Goal: Information Seeking & Learning: Learn about a topic

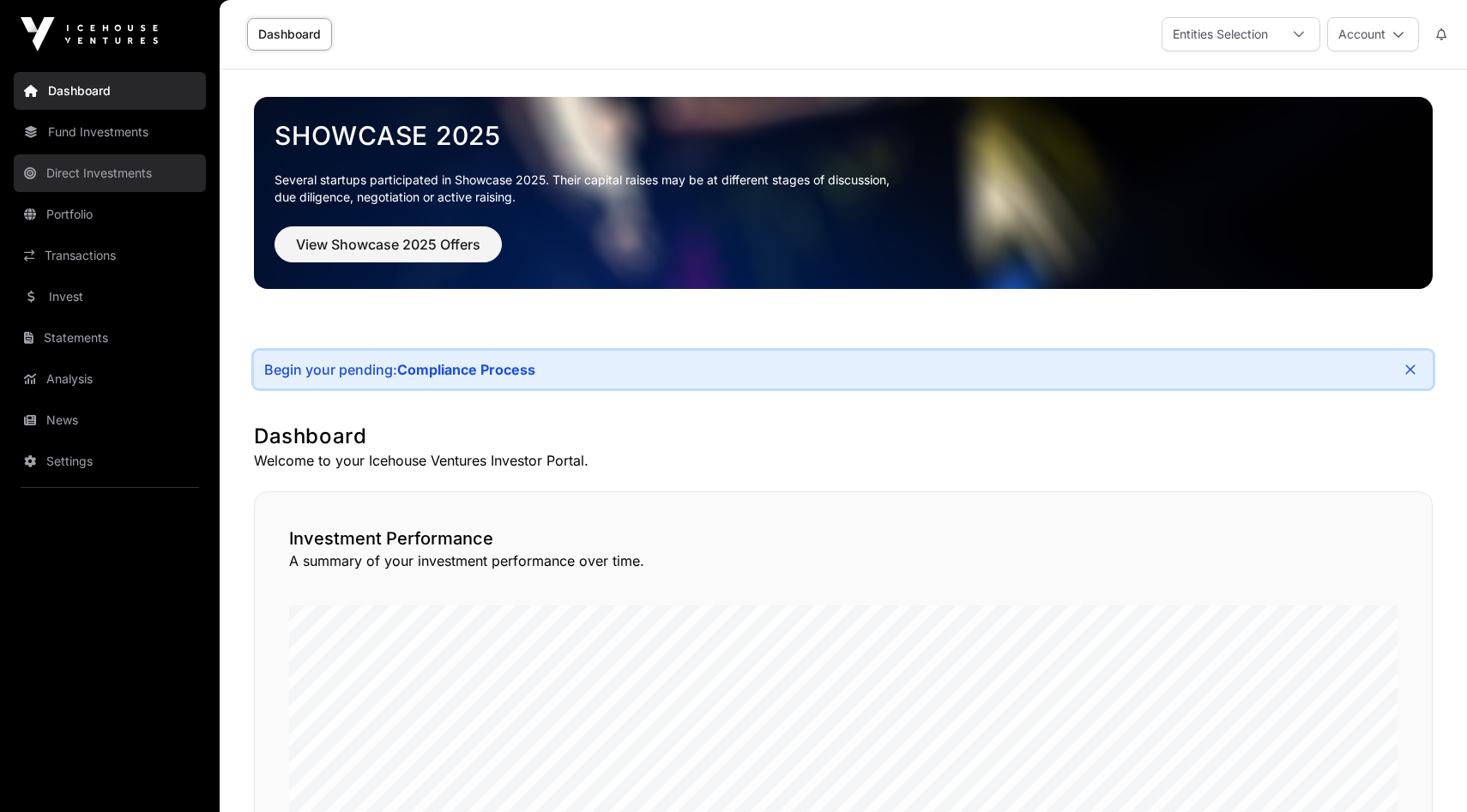
click at [99, 173] on link "Direct Investments" at bounding box center [109, 173] width 192 height 38
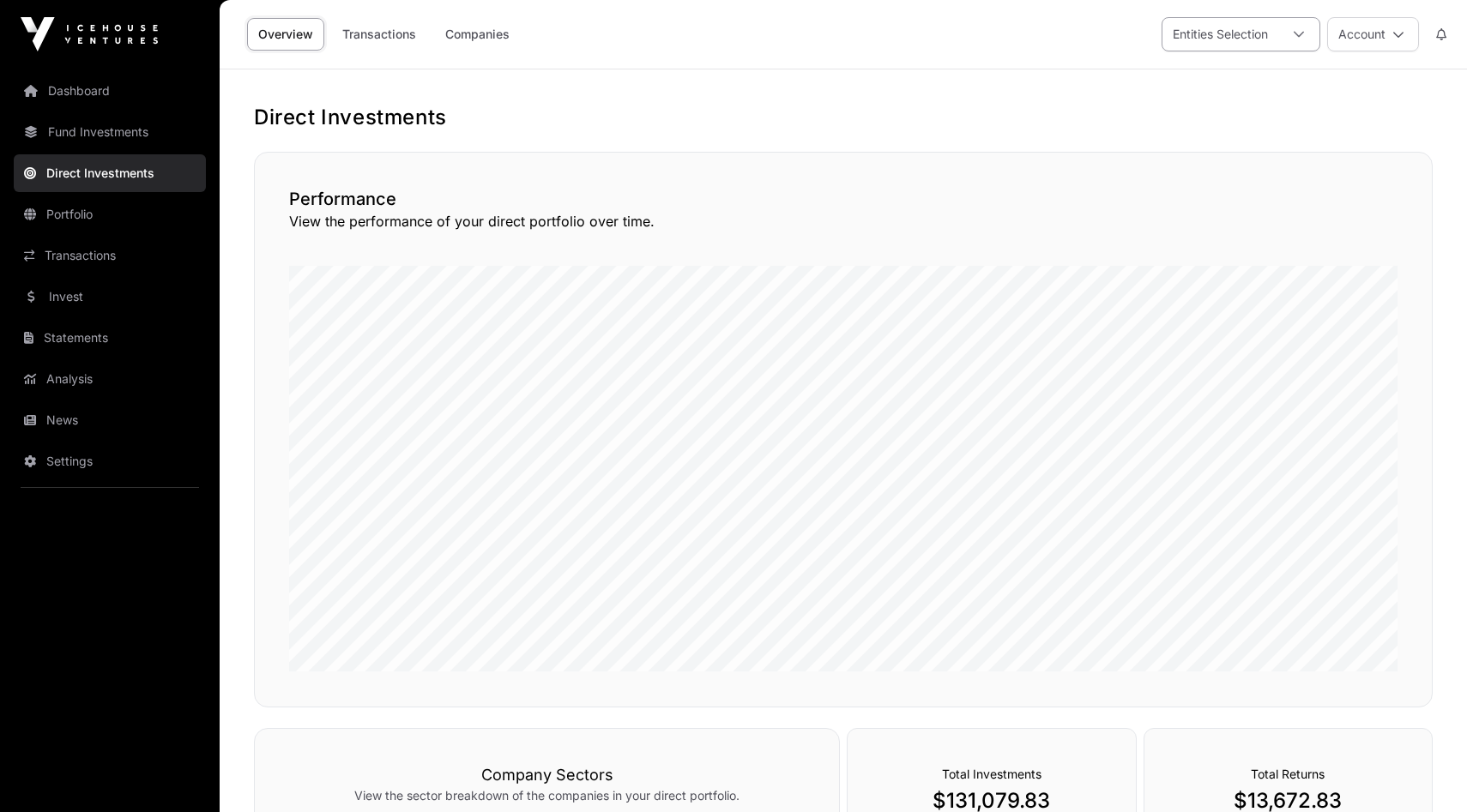
click at [1293, 39] on icon at bounding box center [1298, 34] width 12 height 12
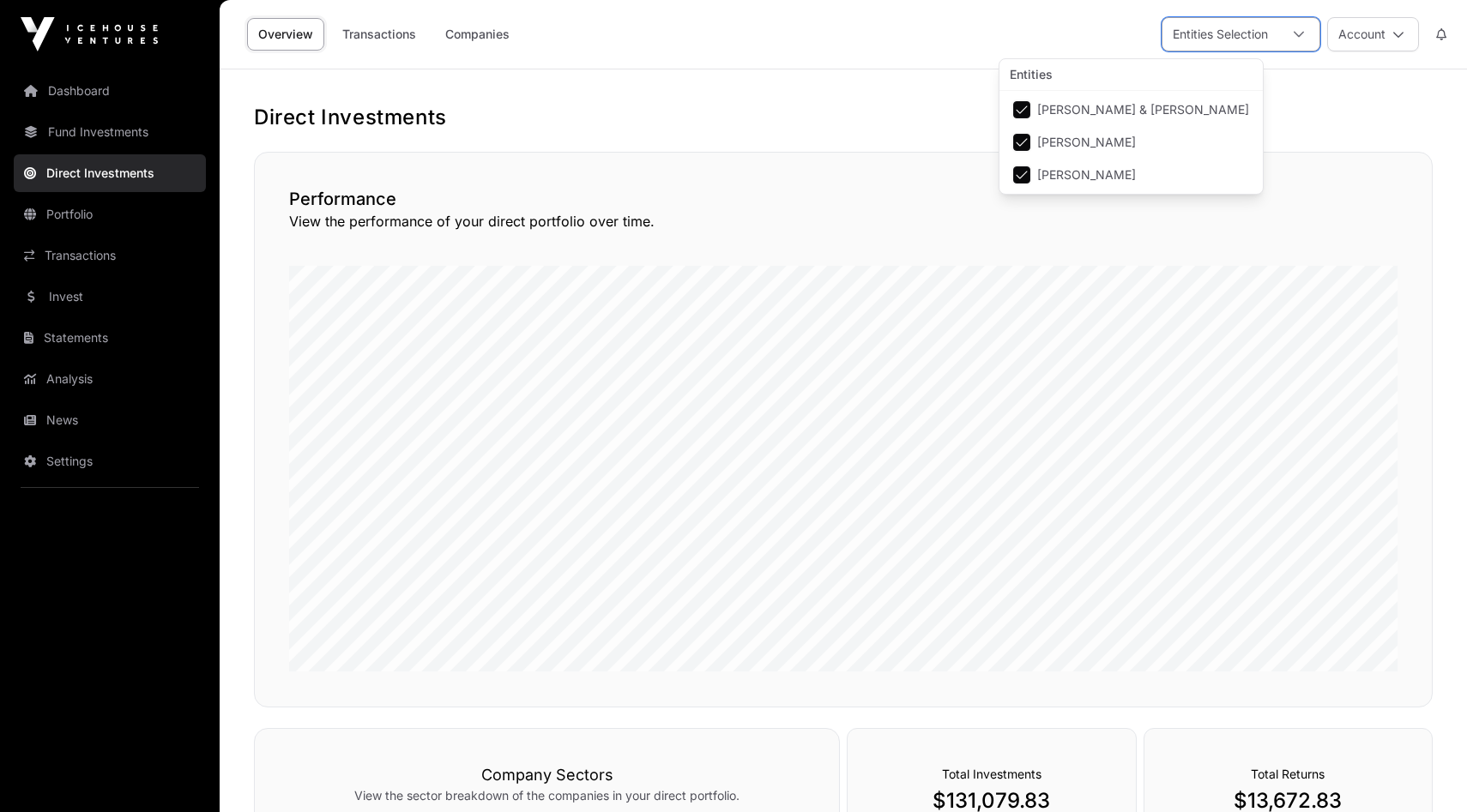
click at [1295, 32] on icon at bounding box center [1298, 34] width 10 height 6
click at [1386, 26] on button "Account" at bounding box center [1372, 34] width 92 height 34
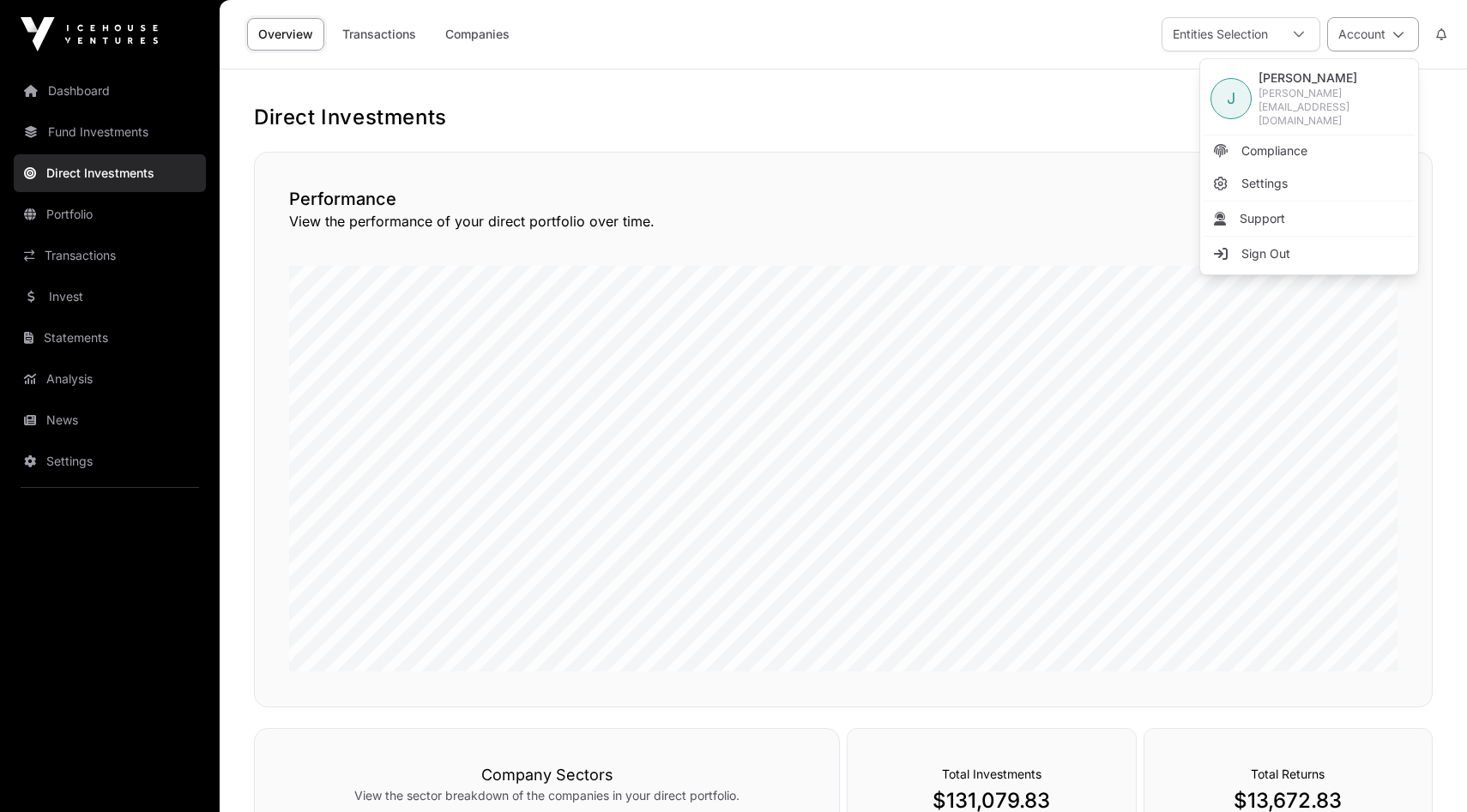
click at [1386, 26] on button "Account" at bounding box center [1372, 34] width 92 height 34
click at [397, 34] on link "Transactions" at bounding box center [379, 33] width 96 height 32
click at [486, 32] on link "Companies" at bounding box center [477, 33] width 86 height 32
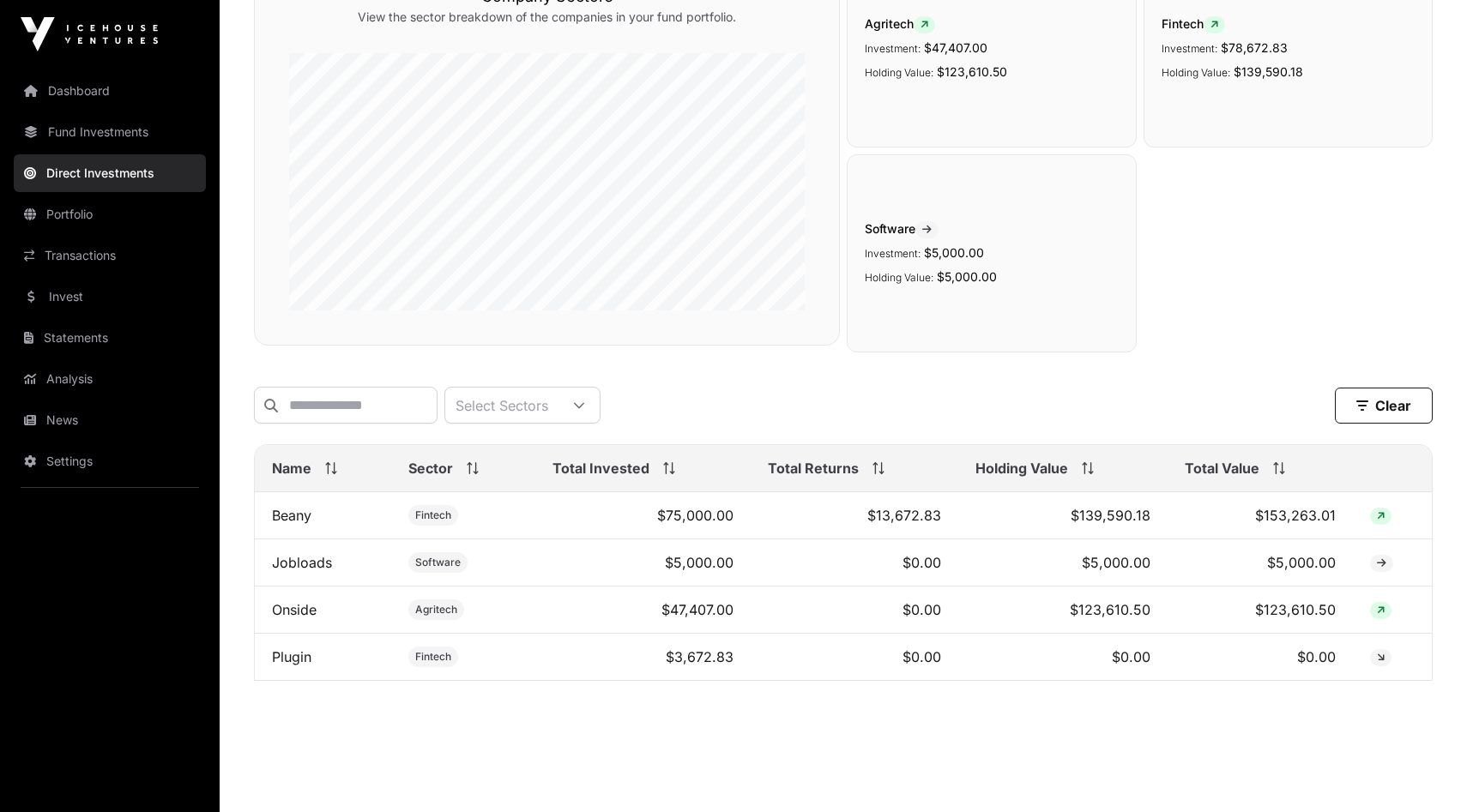
scroll to position [208, 0]
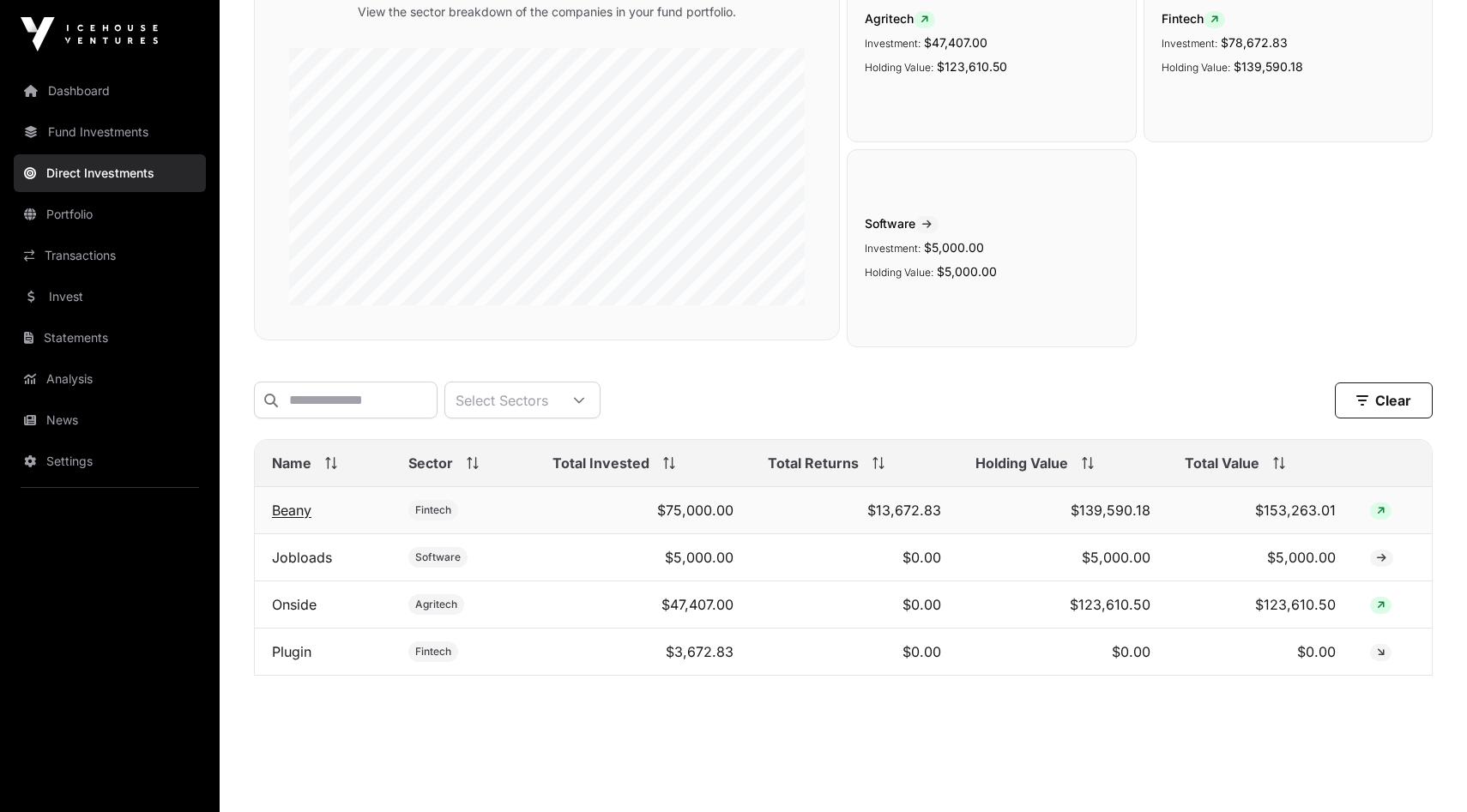
click at [290, 511] on link "Beany" at bounding box center [291, 510] width 40 height 18
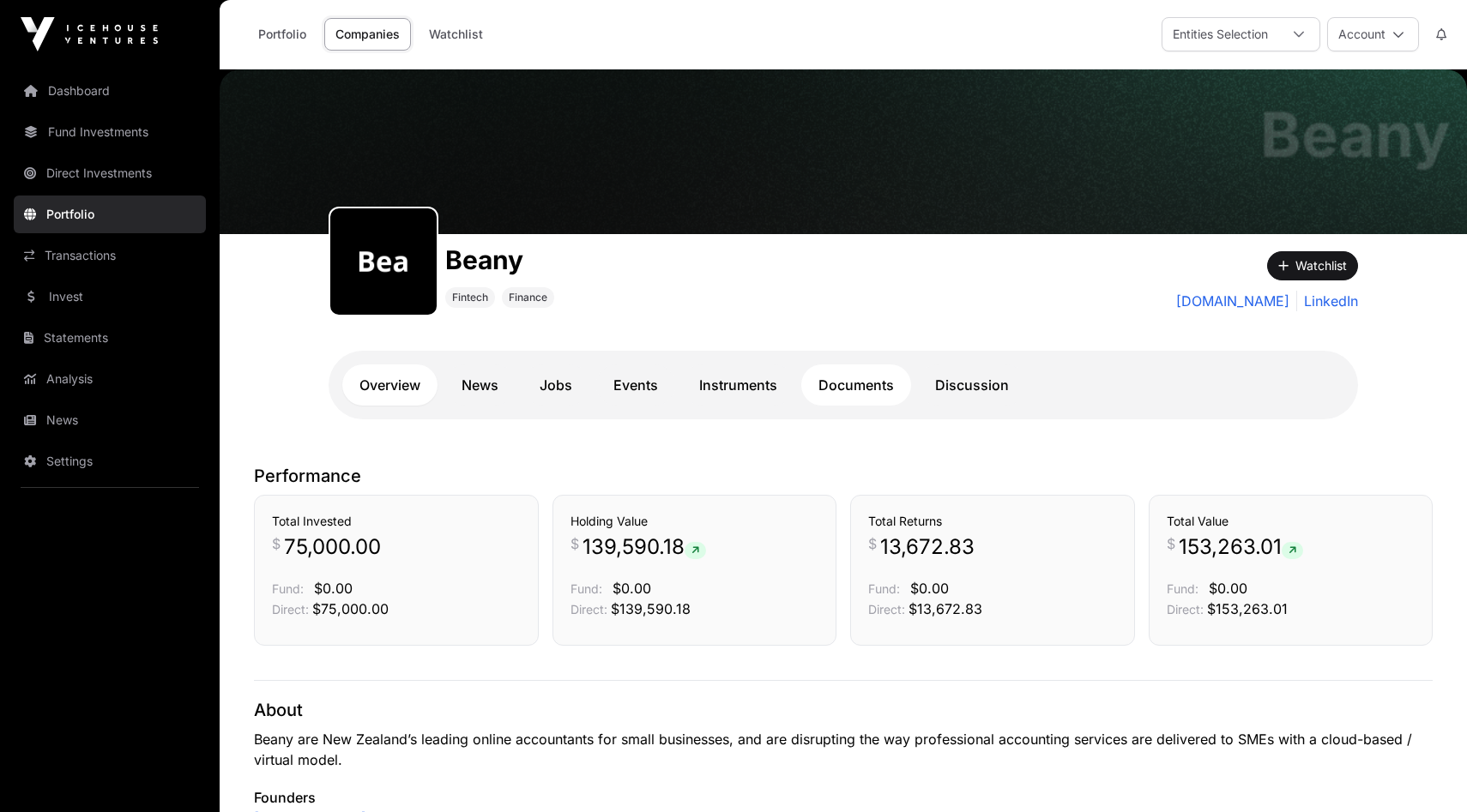
click at [857, 376] on link "Documents" at bounding box center [856, 385] width 109 height 41
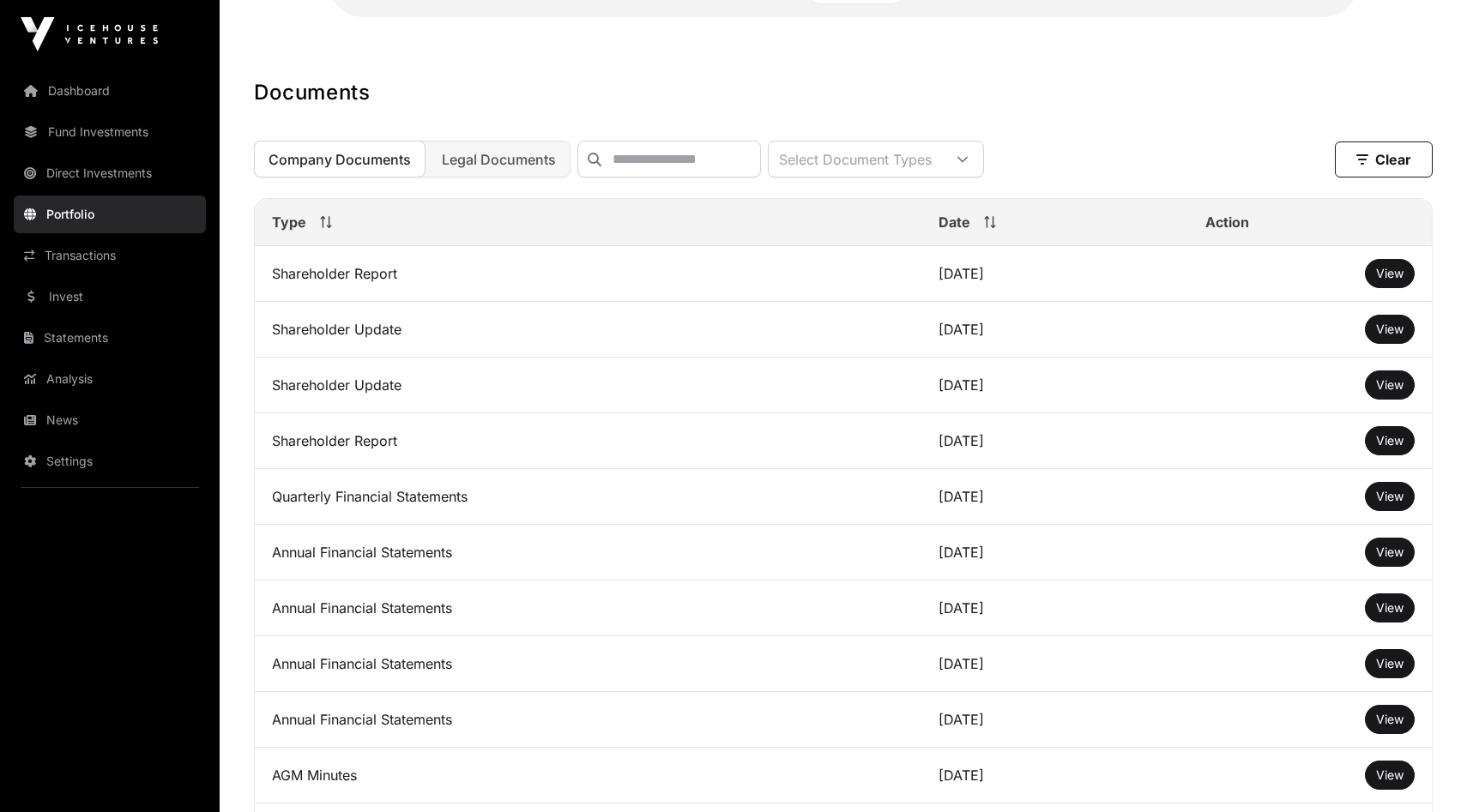
scroll to position [429, 0]
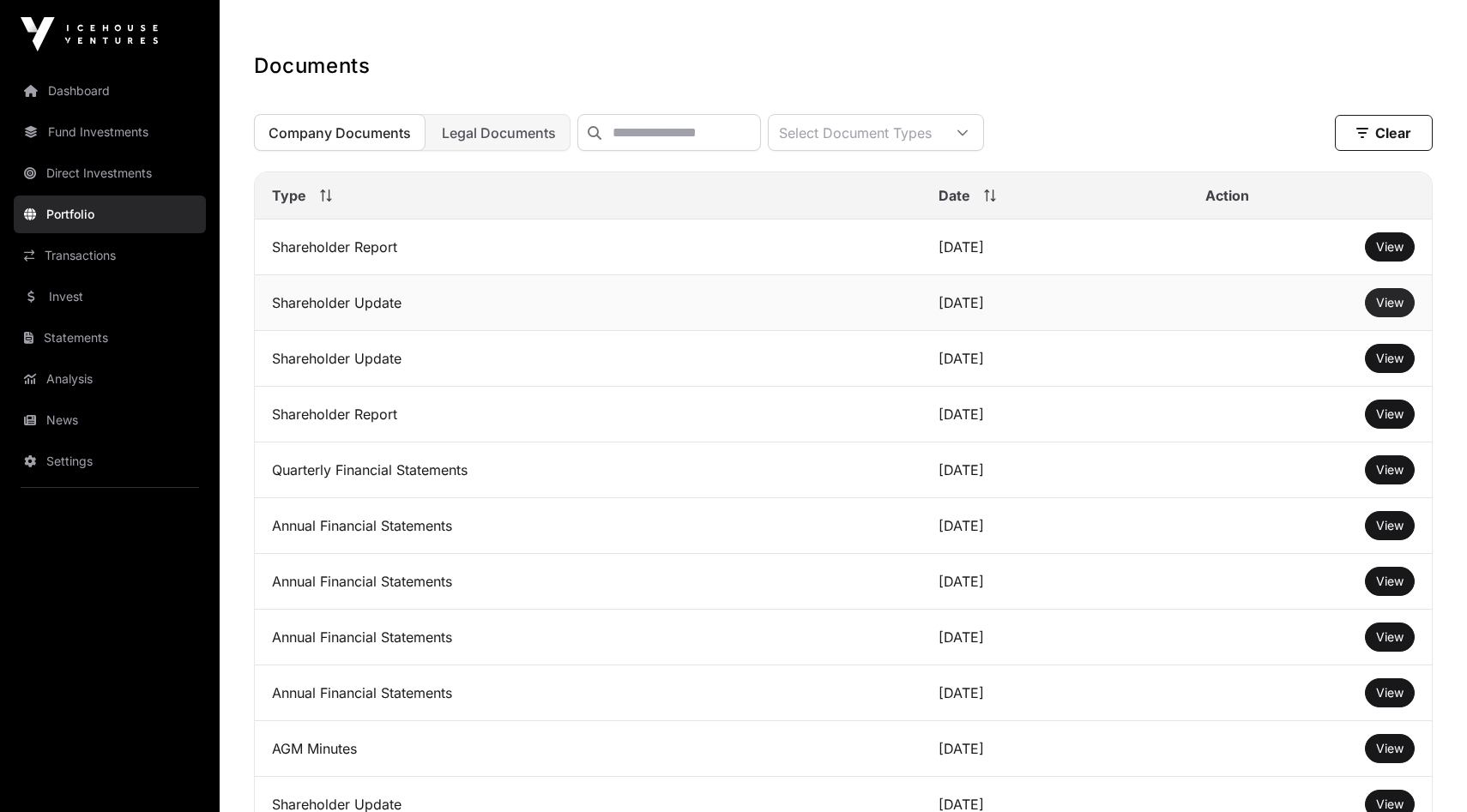
click at [1395, 303] on span "View" at bounding box center [1390, 302] width 28 height 15
click at [1378, 421] on span "View" at bounding box center [1390, 413] width 28 height 15
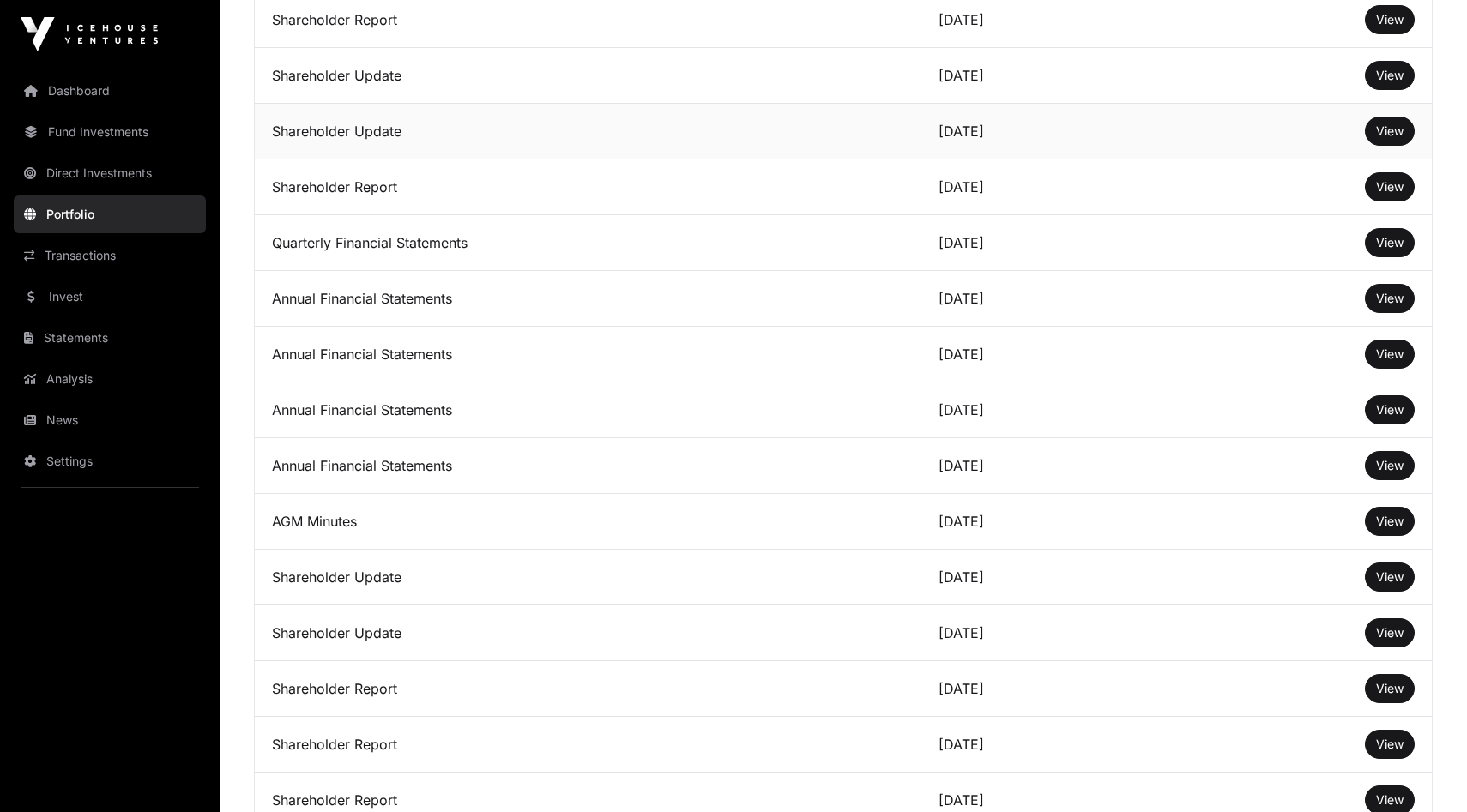
scroll to position [705, 0]
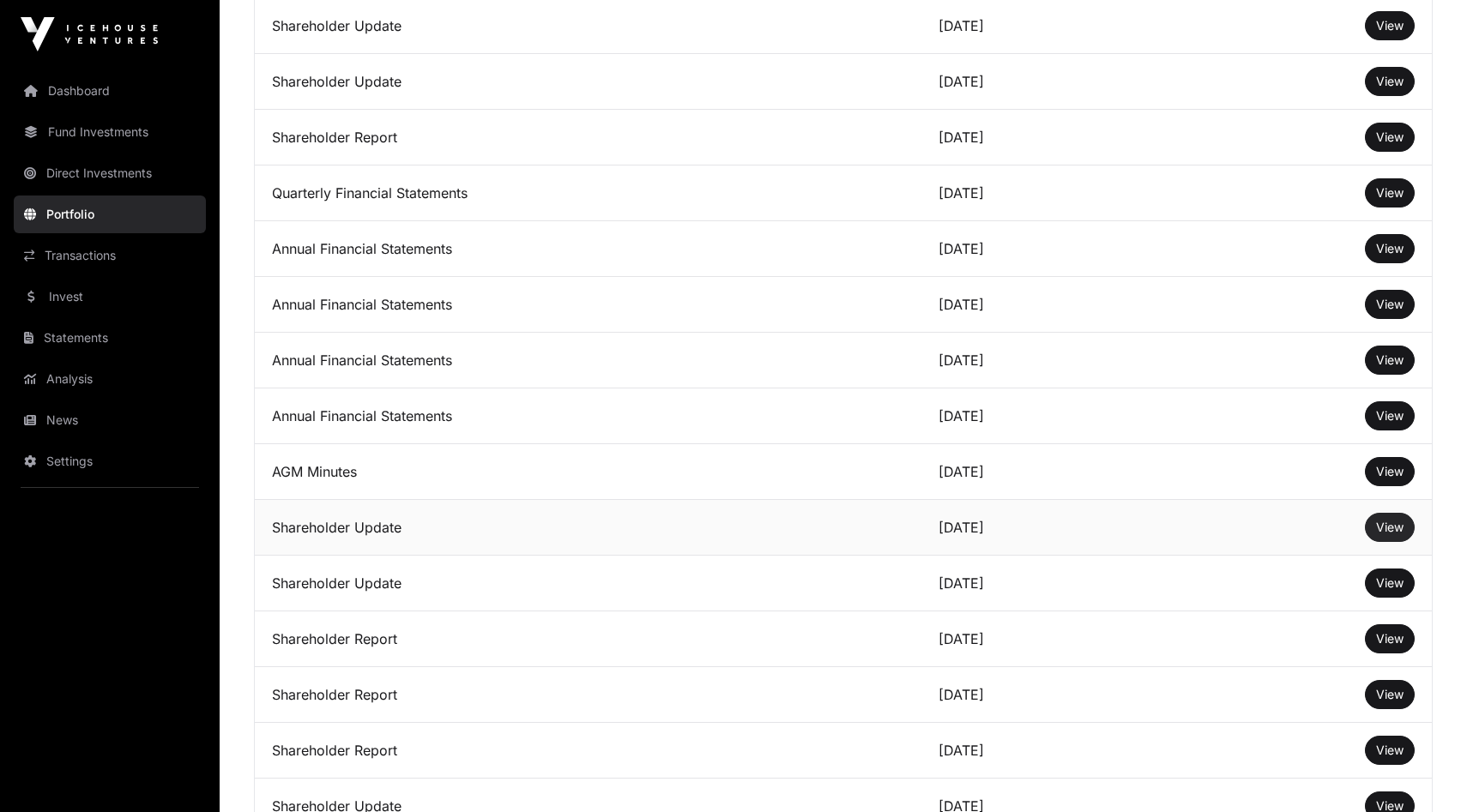
click at [1384, 530] on span "View" at bounding box center [1390, 527] width 28 height 15
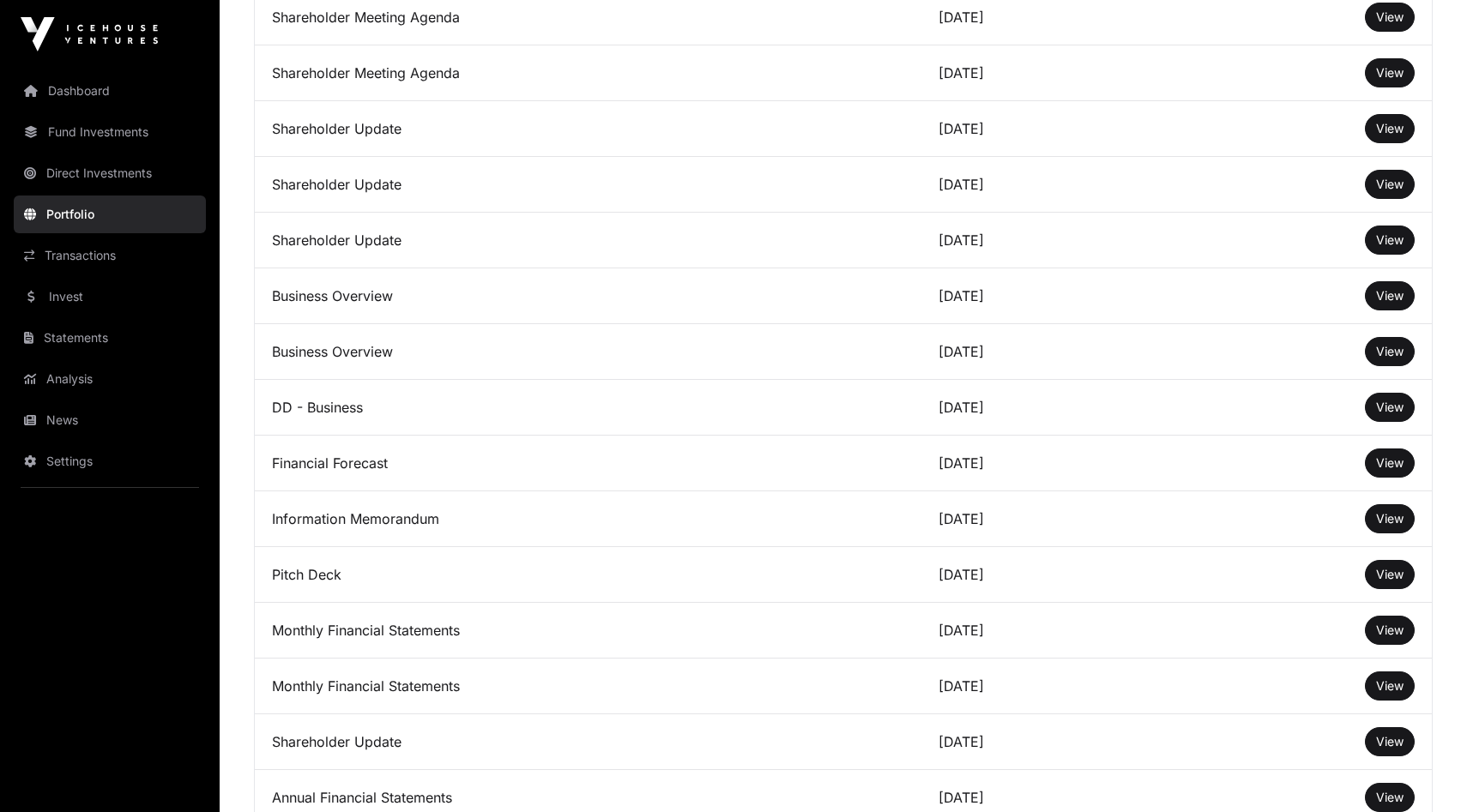
scroll to position [3115, 0]
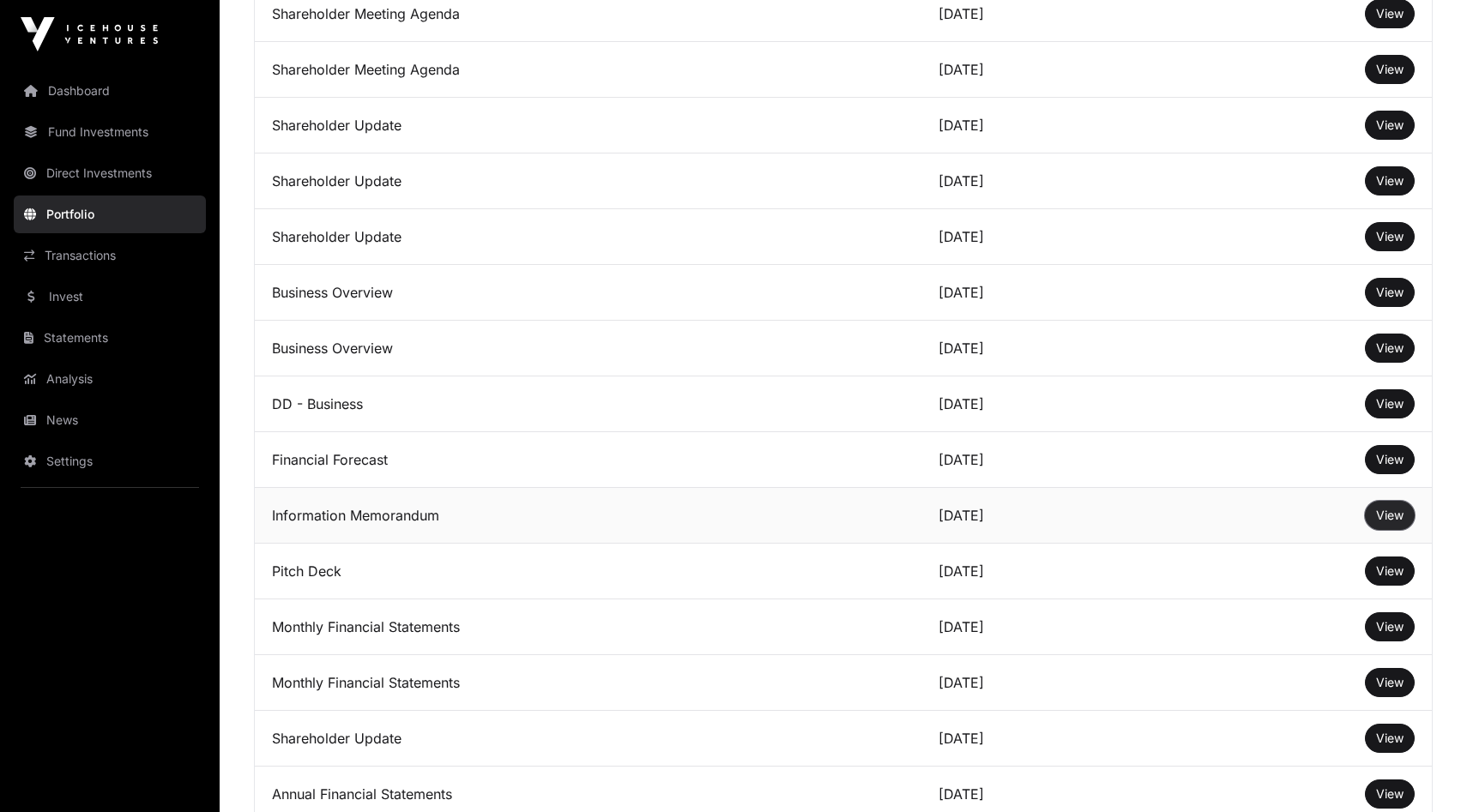
click at [1394, 527] on button "View" at bounding box center [1390, 514] width 50 height 29
click at [1373, 509] on button "View" at bounding box center [1390, 514] width 50 height 29
click at [415, 519] on td "Information Memorandum" at bounding box center [588, 515] width 667 height 56
click at [1373, 514] on button "View" at bounding box center [1390, 514] width 50 height 29
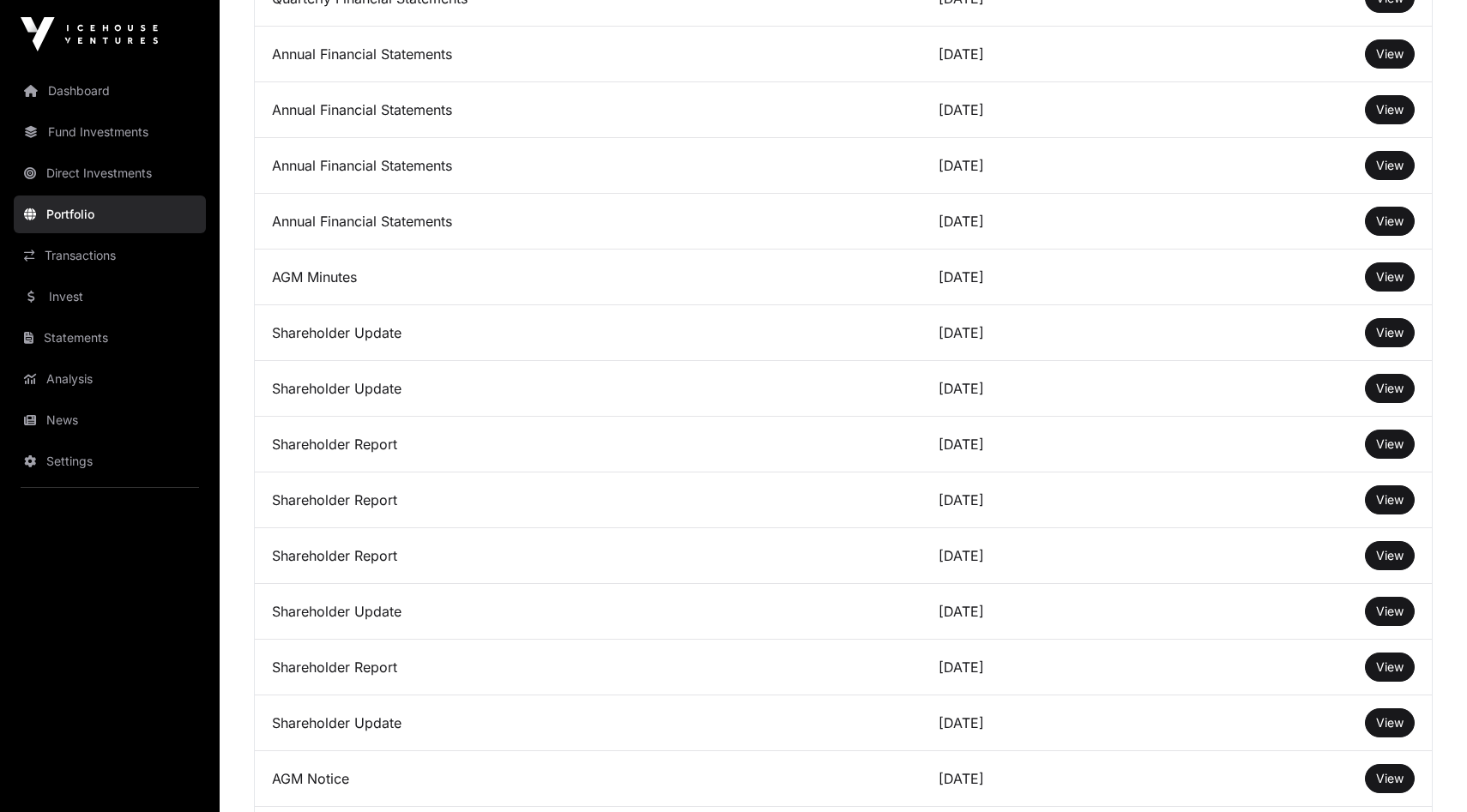
scroll to position [0, 0]
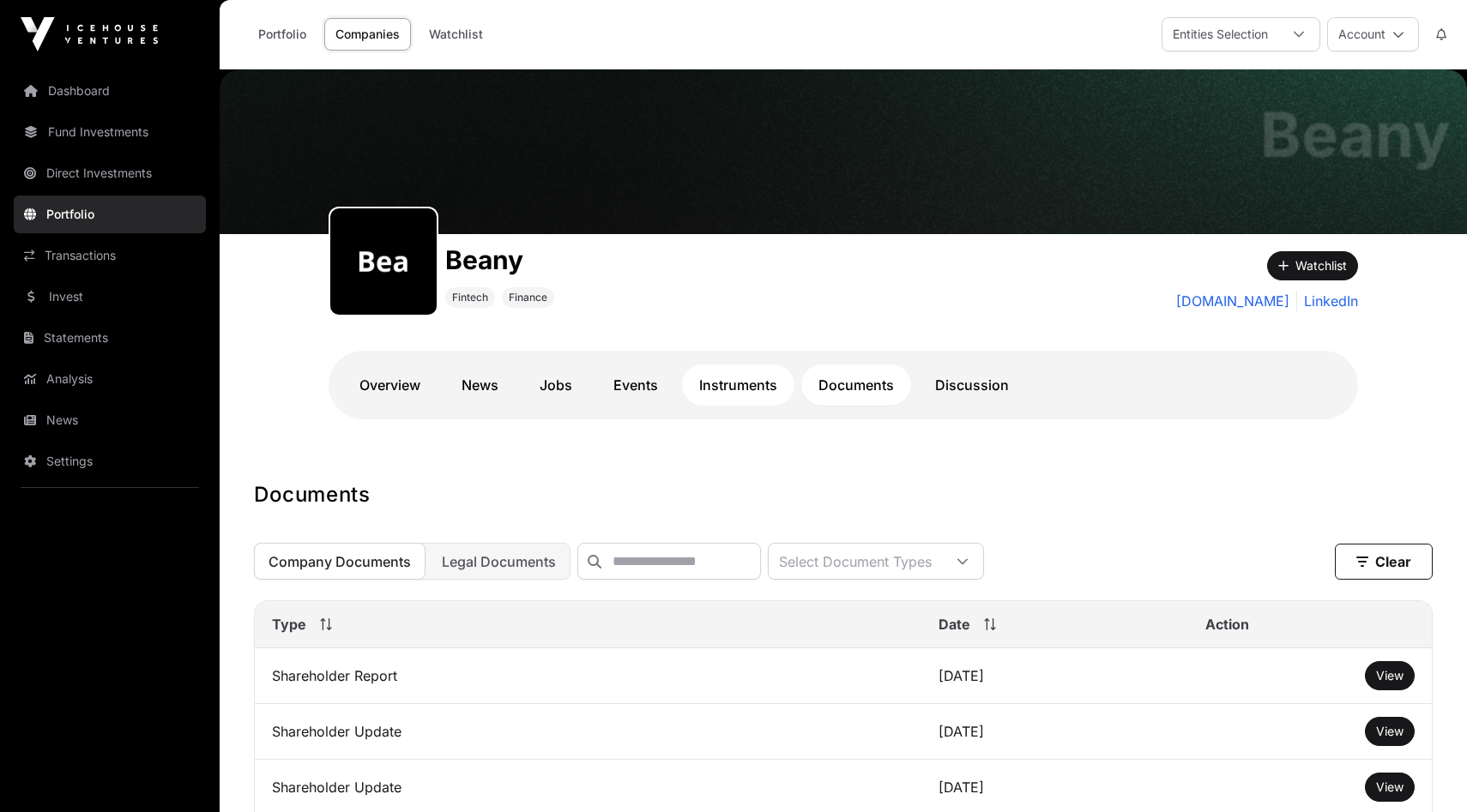
click at [720, 390] on link "Instruments" at bounding box center [737, 385] width 112 height 41
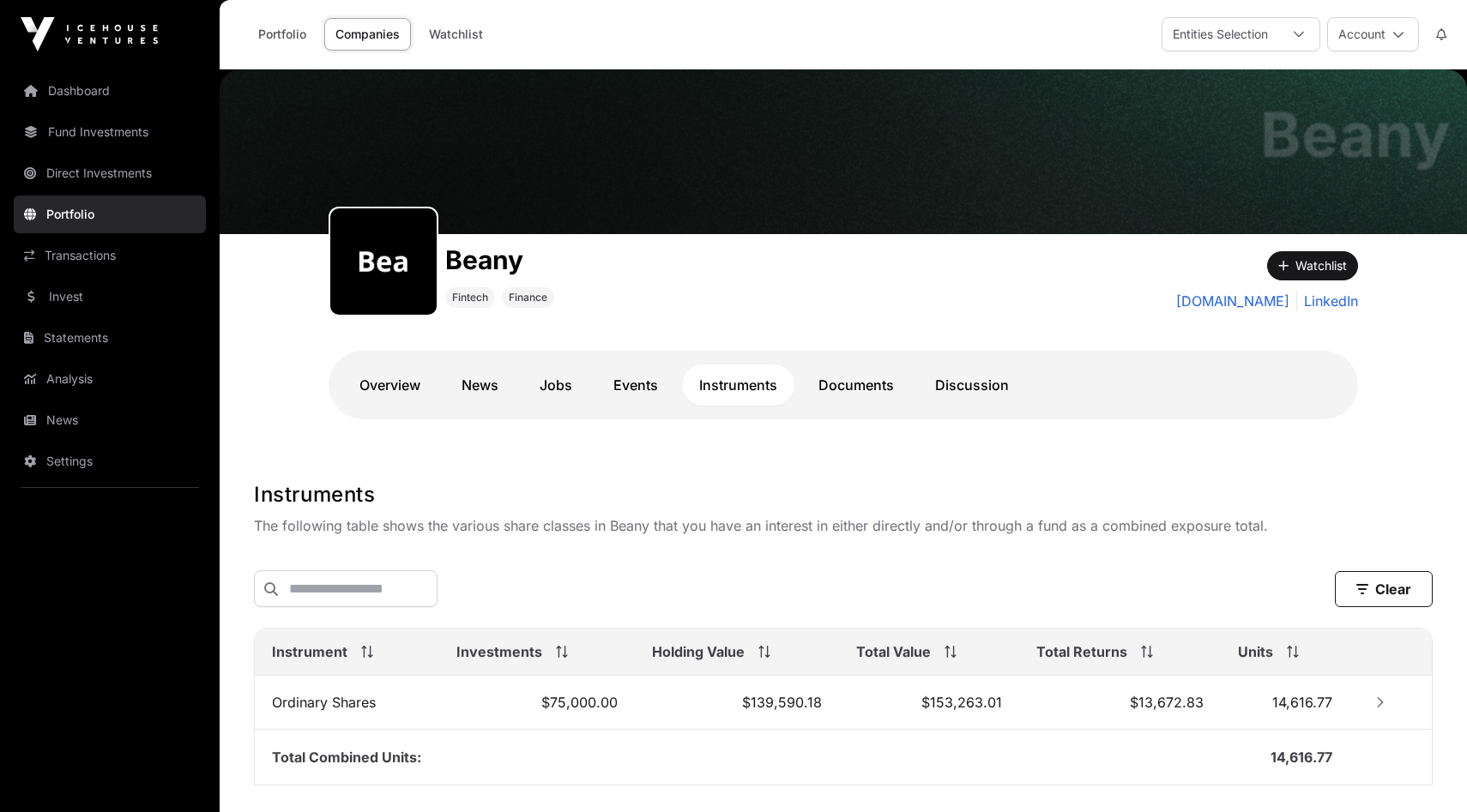
scroll to position [120, 0]
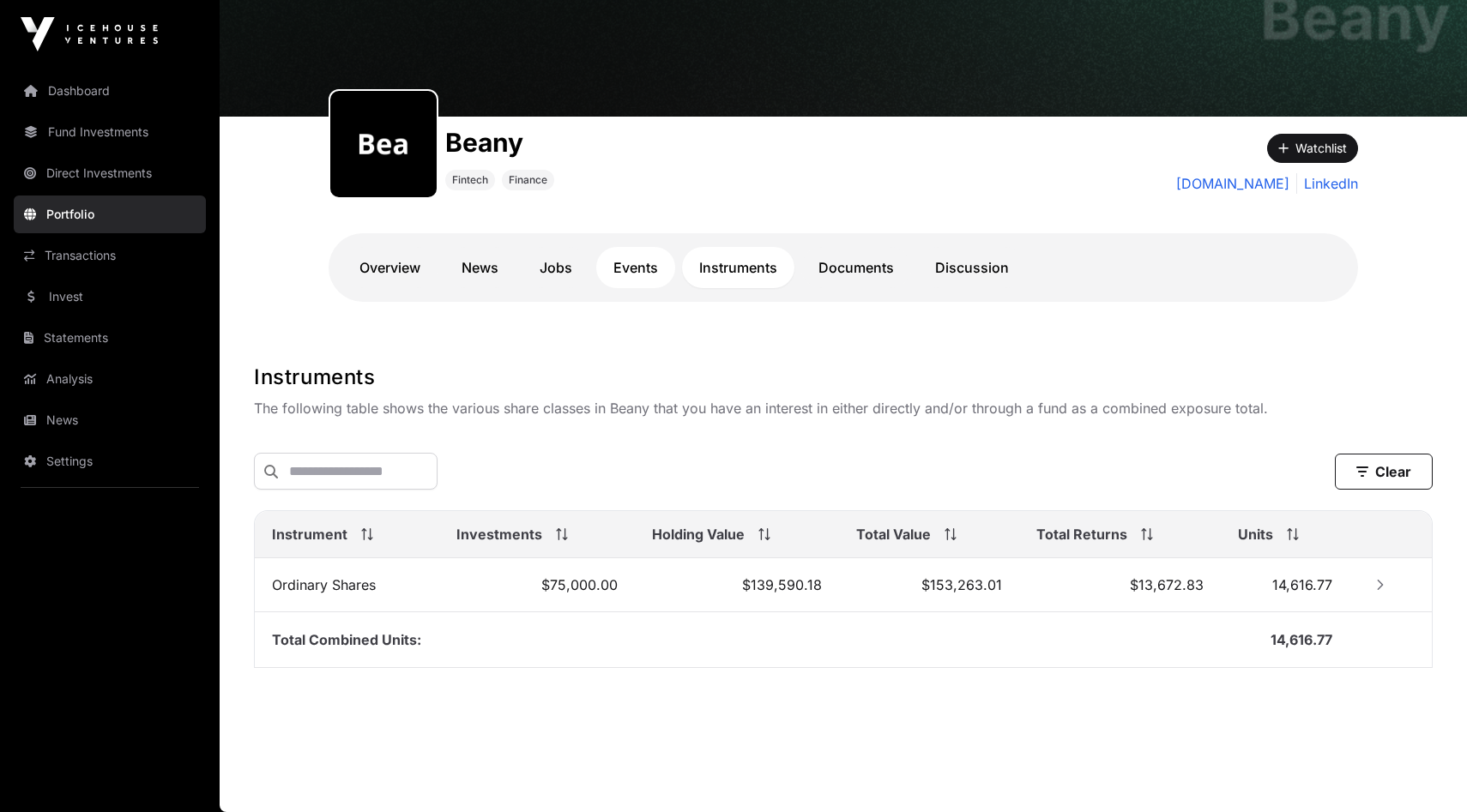
click at [630, 264] on link "Events" at bounding box center [635, 267] width 79 height 41
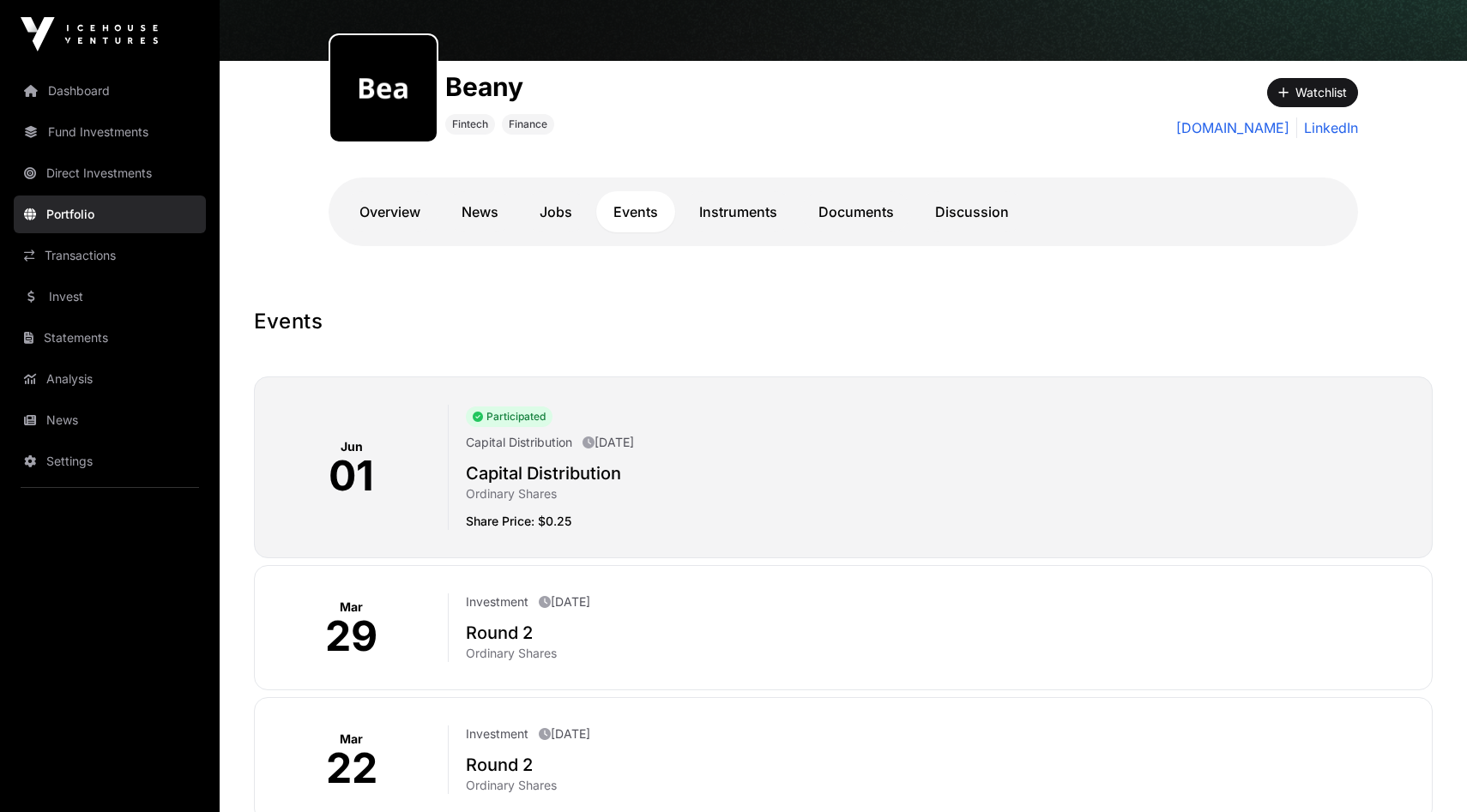
scroll to position [170, 0]
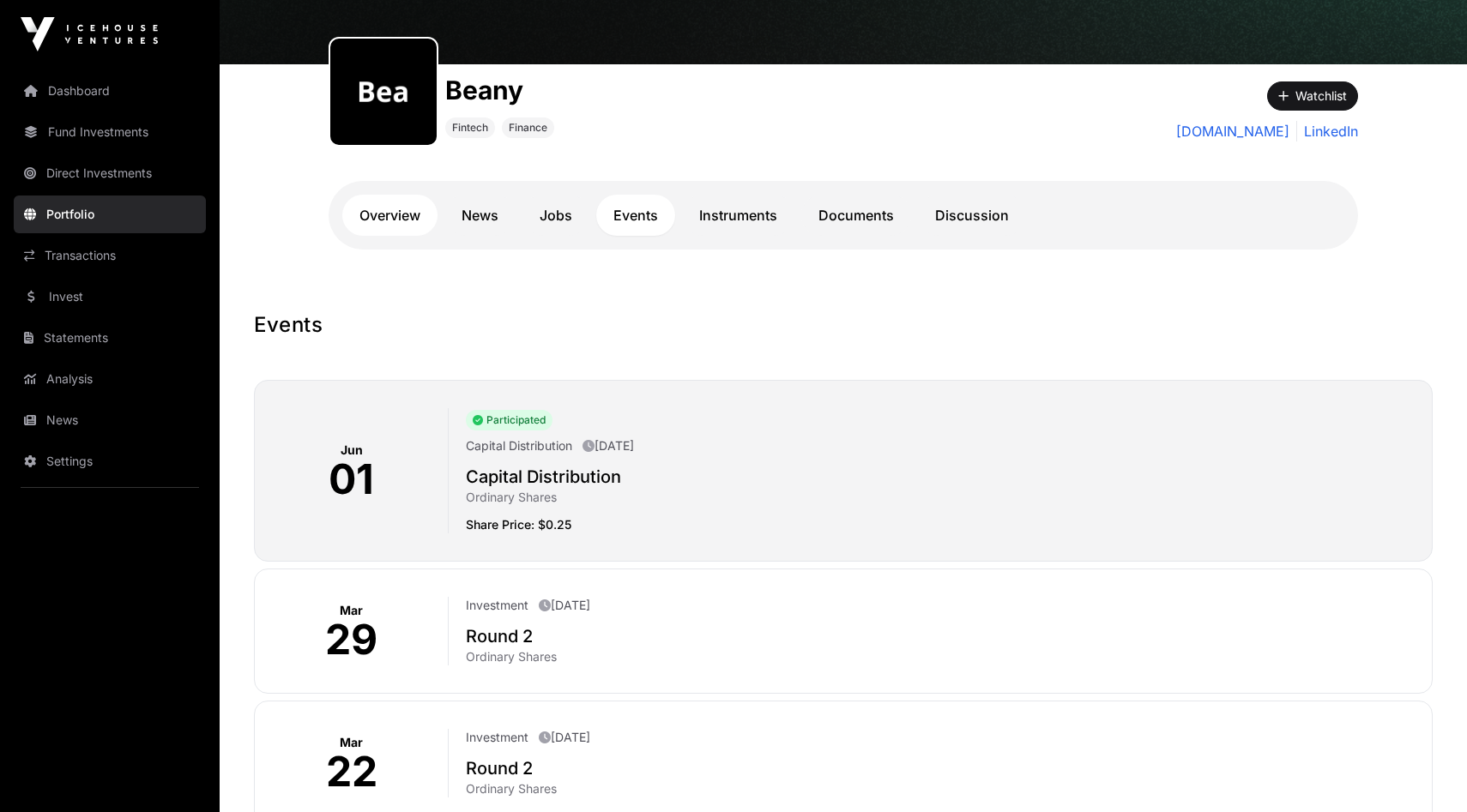
click at [400, 217] on link "Overview" at bounding box center [389, 215] width 96 height 41
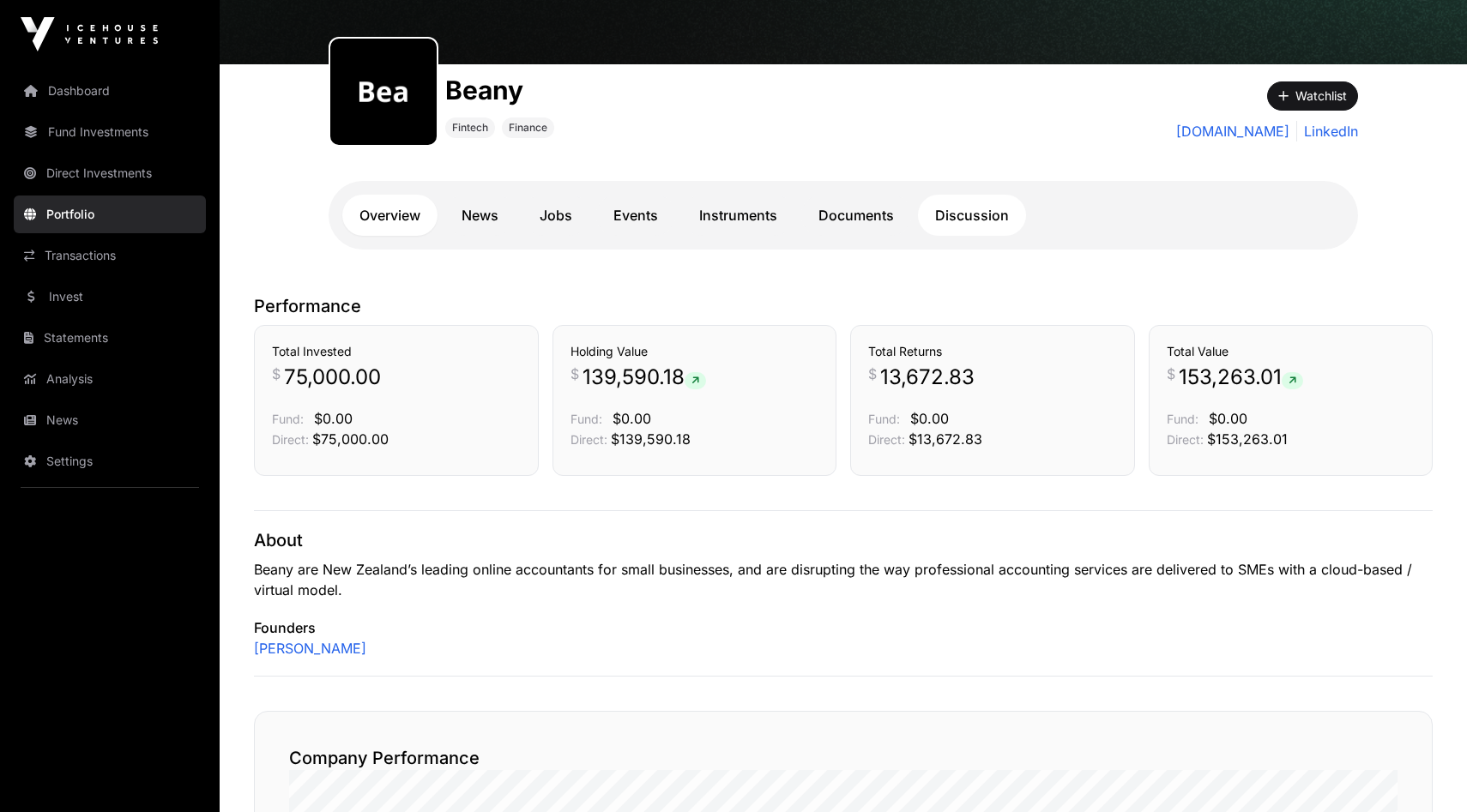
click at [989, 224] on link "Discussion" at bounding box center [972, 215] width 108 height 41
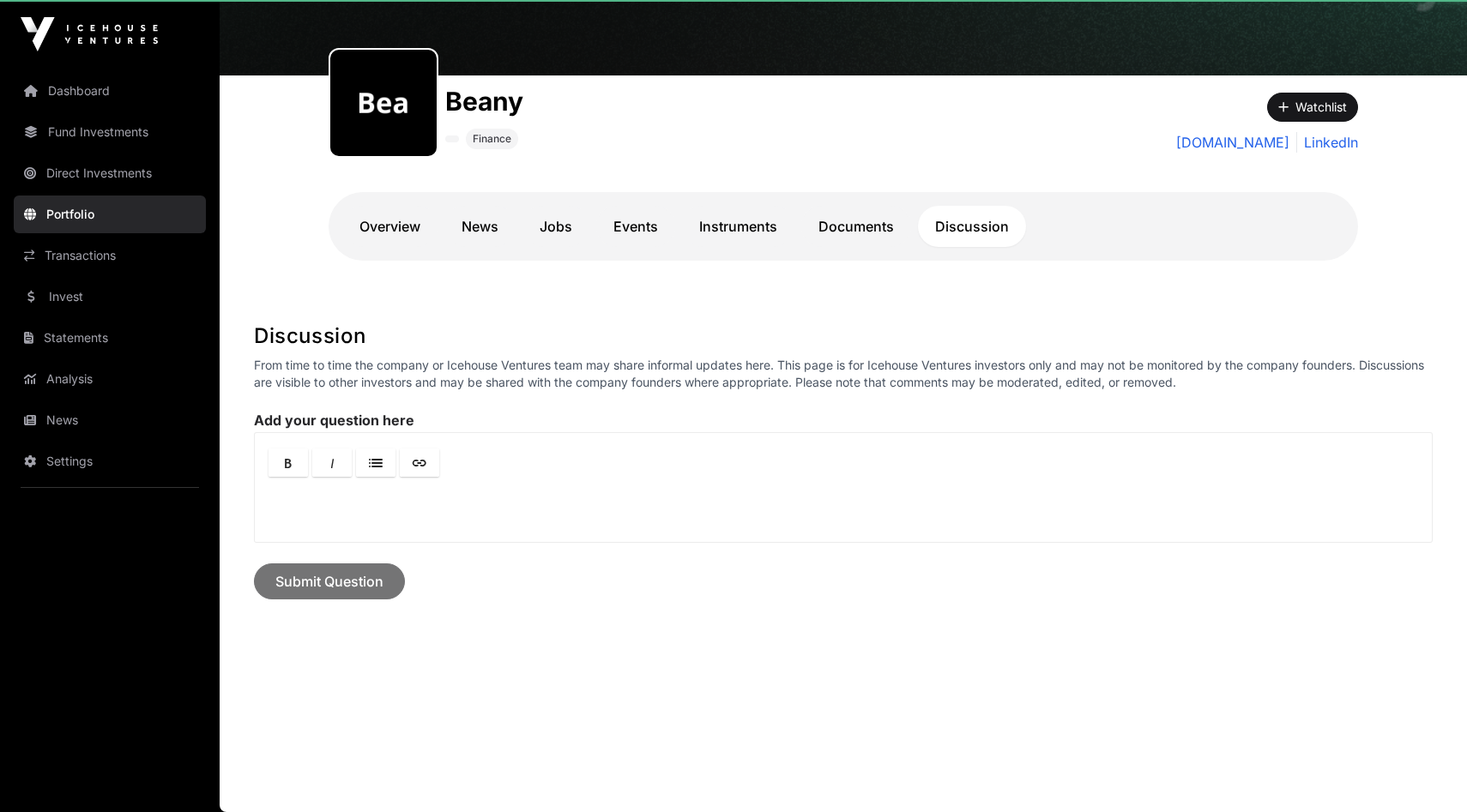
scroll to position [158, 0]
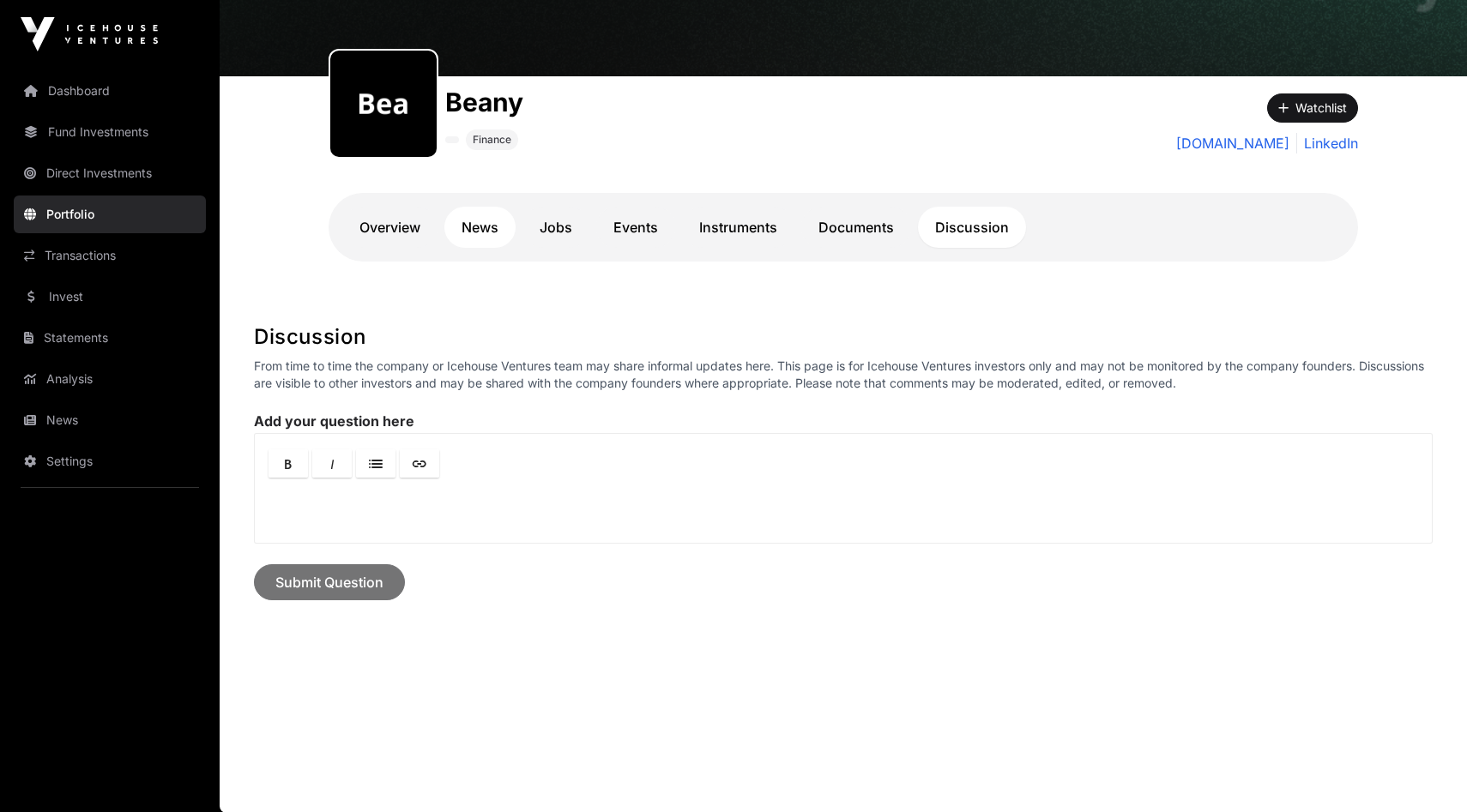
click at [472, 231] on link "News" at bounding box center [479, 227] width 71 height 41
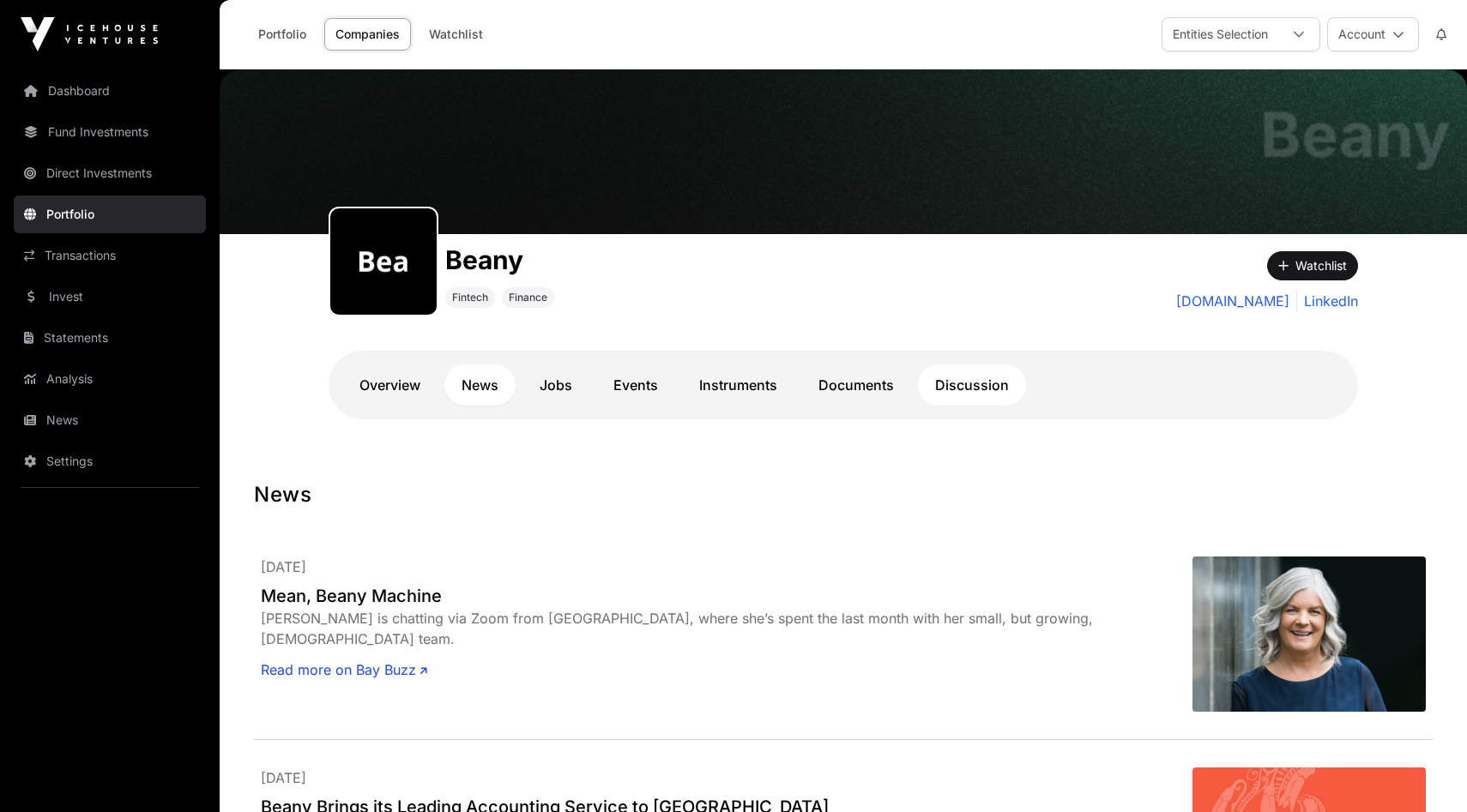
click at [981, 385] on link "Discussion" at bounding box center [972, 385] width 108 height 41
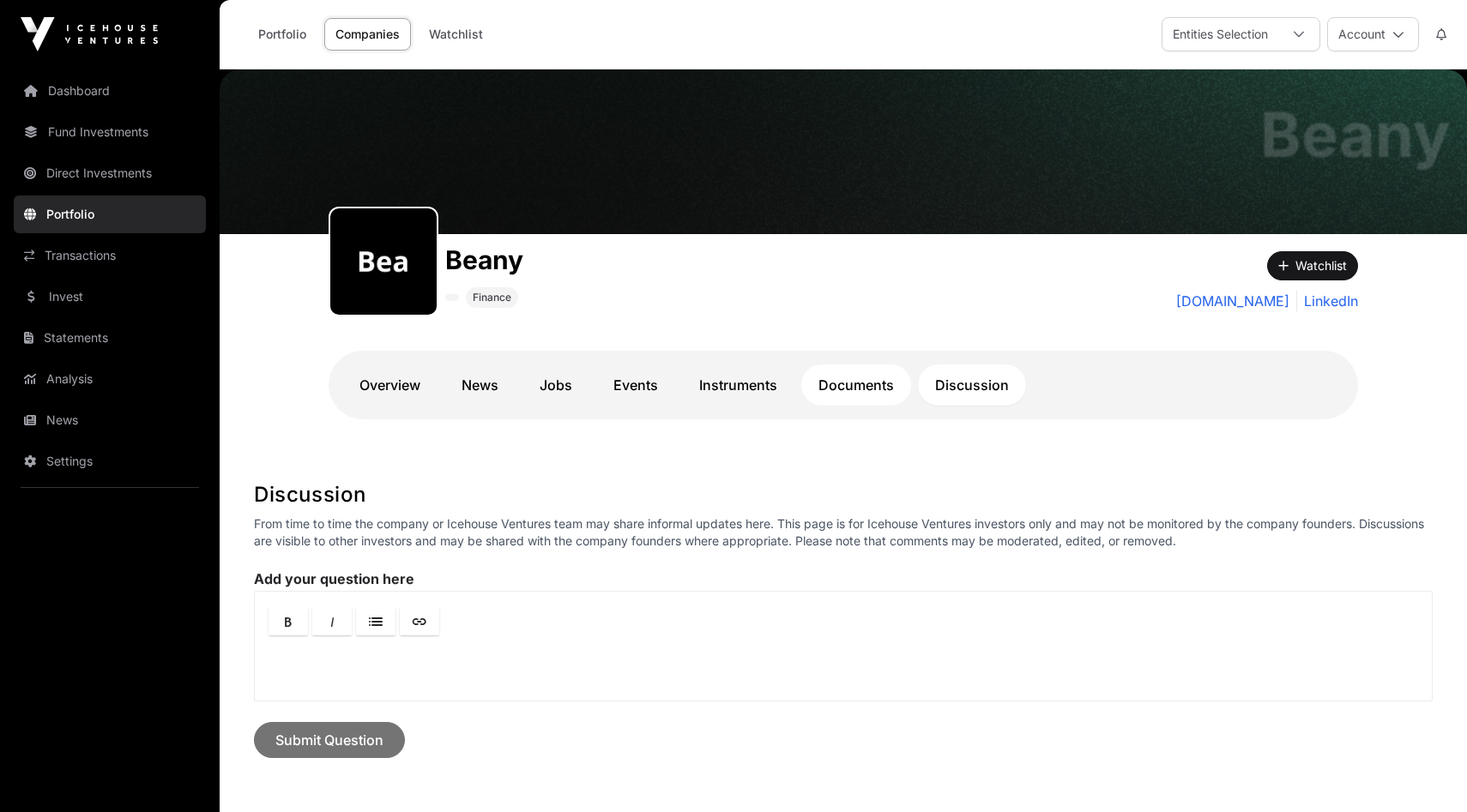
click at [835, 384] on link "Documents" at bounding box center [856, 385] width 109 height 41
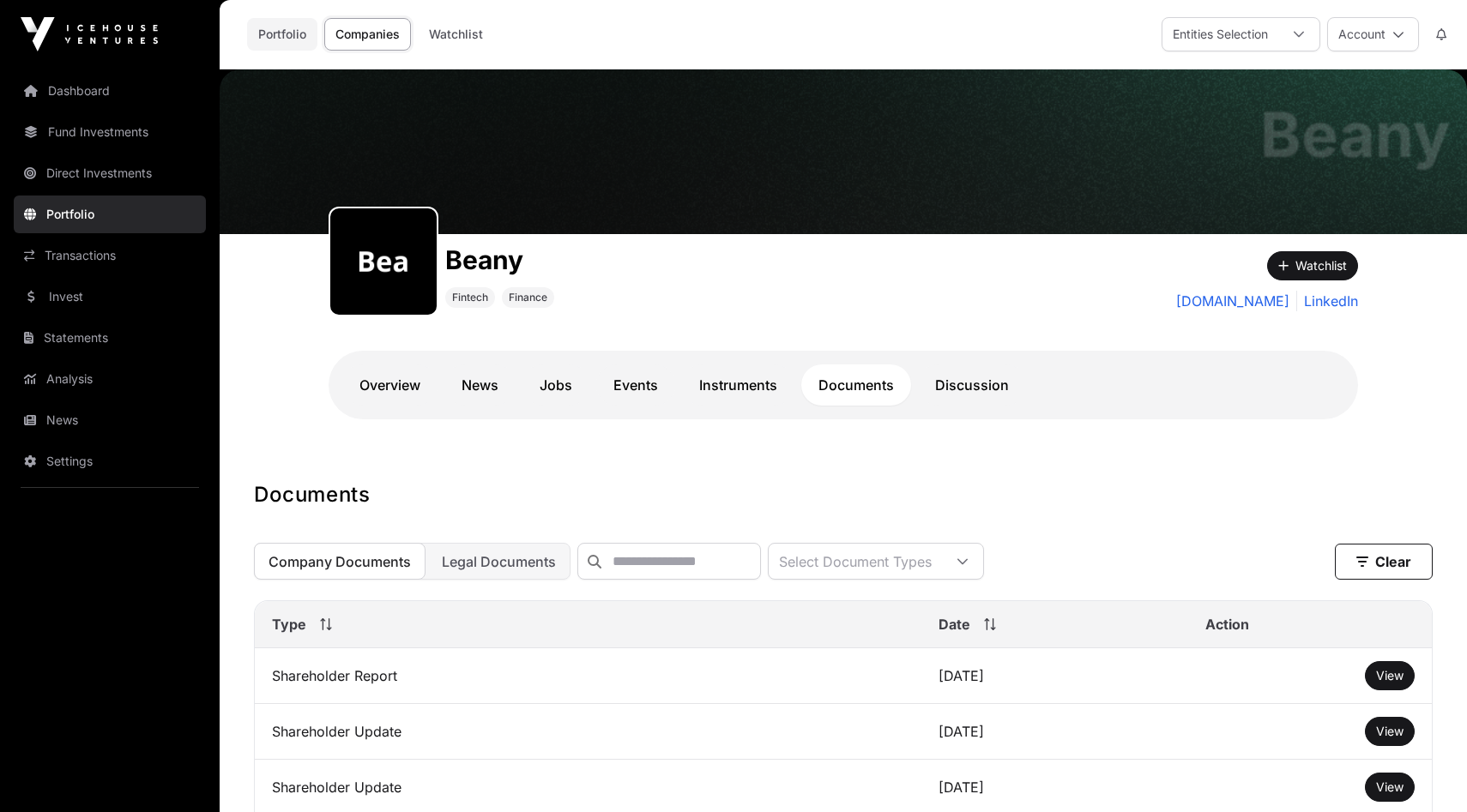
click at [298, 33] on link "Portfolio" at bounding box center [282, 33] width 70 height 32
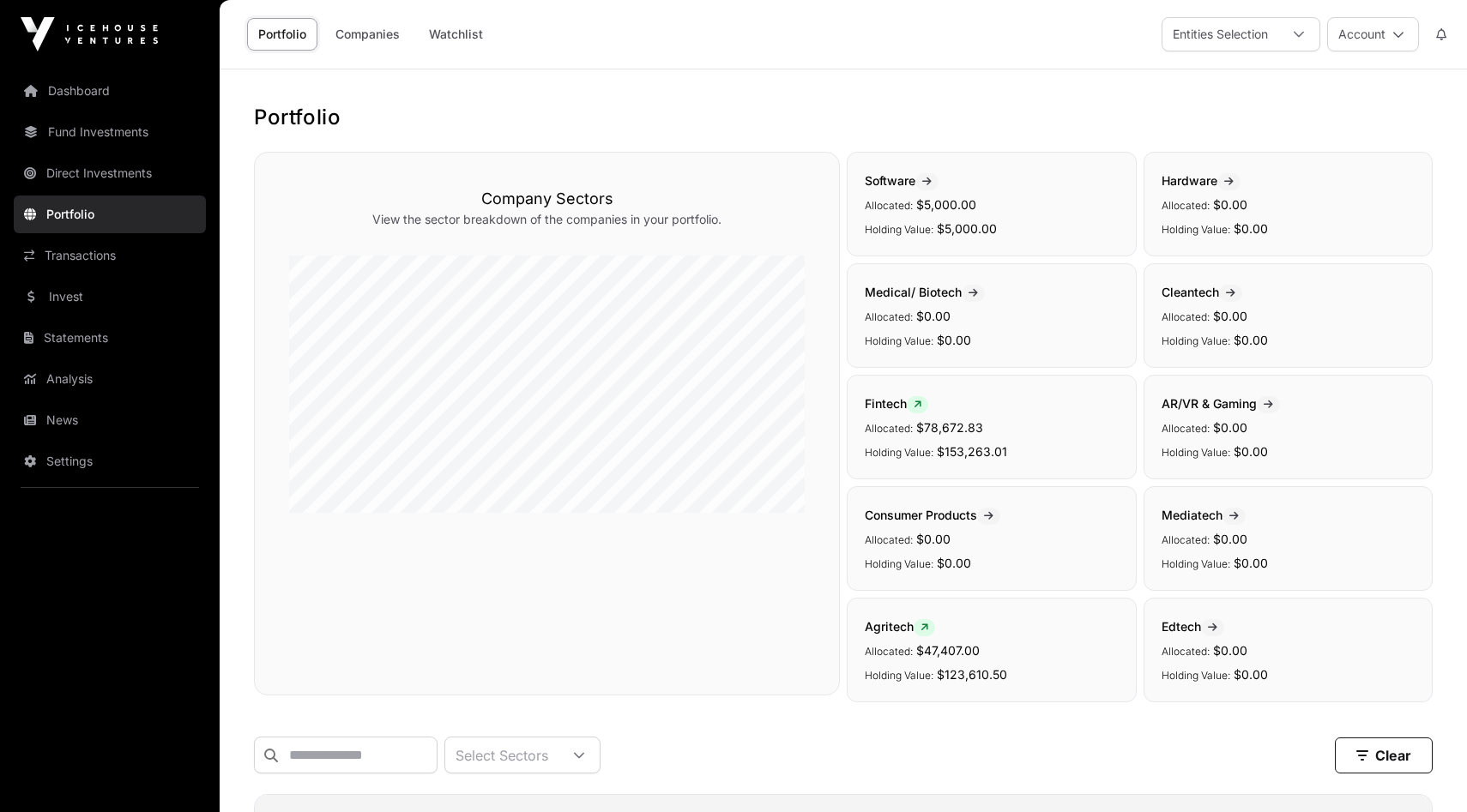
click at [976, 654] on span "$47,407.00" at bounding box center [948, 651] width 63 height 15
click at [1284, 21] on div at bounding box center [1298, 33] width 41 height 32
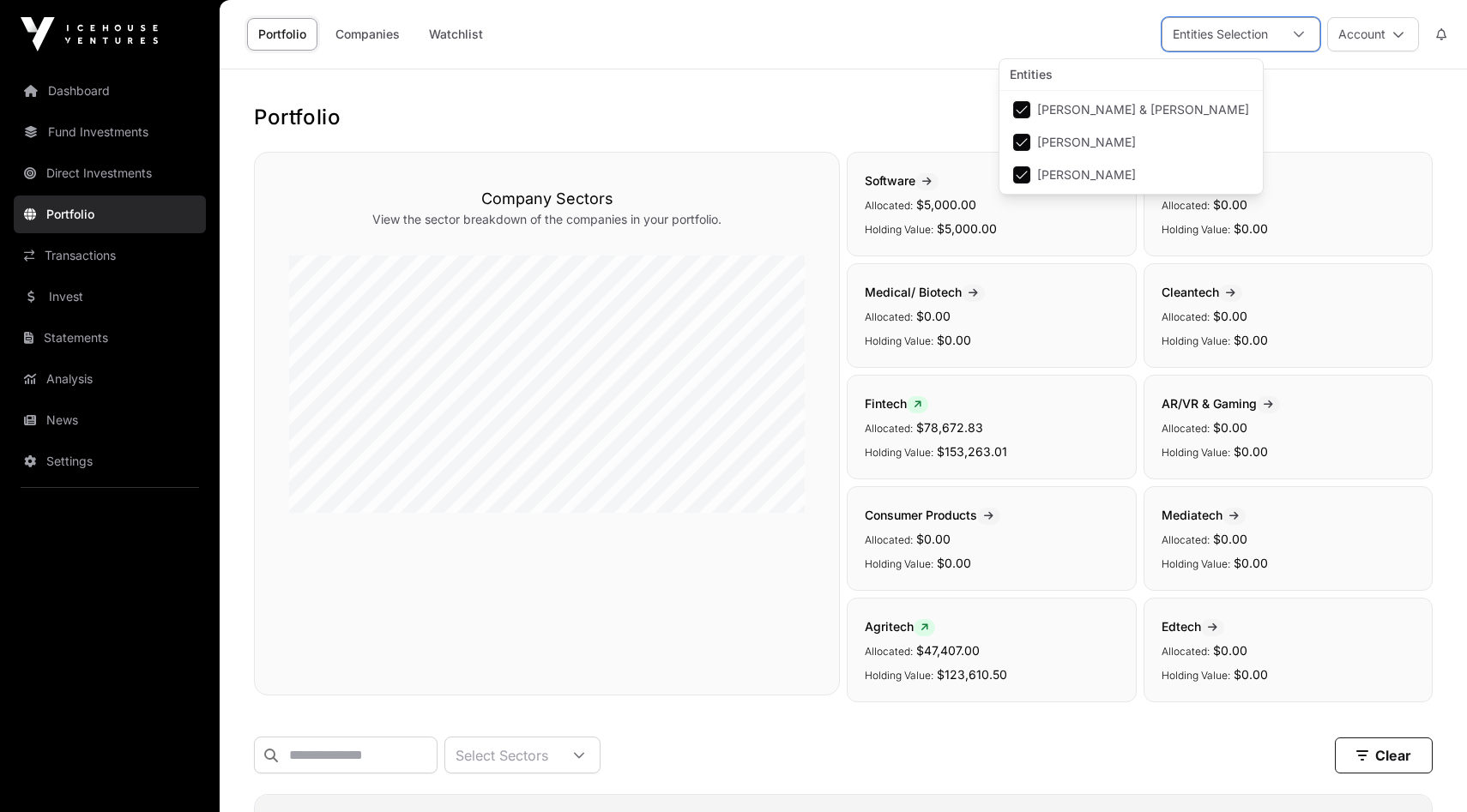
scroll to position [18, 11]
click at [1293, 27] on div at bounding box center [1298, 33] width 41 height 32
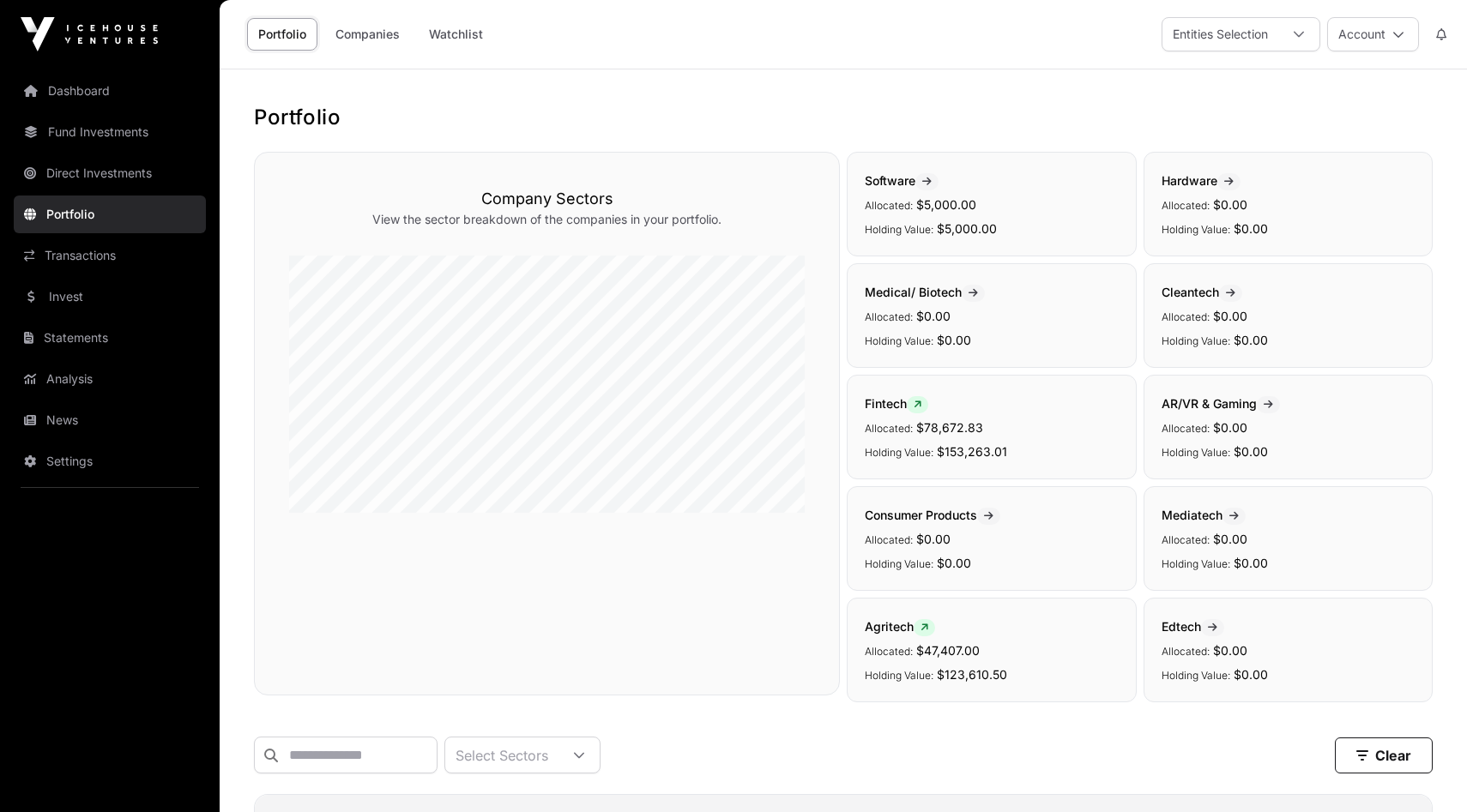
click at [1419, 44] on div "Entities Selection Account" at bounding box center [1308, 34] width 295 height 34
click at [1411, 42] on button "Account" at bounding box center [1372, 34] width 92 height 34
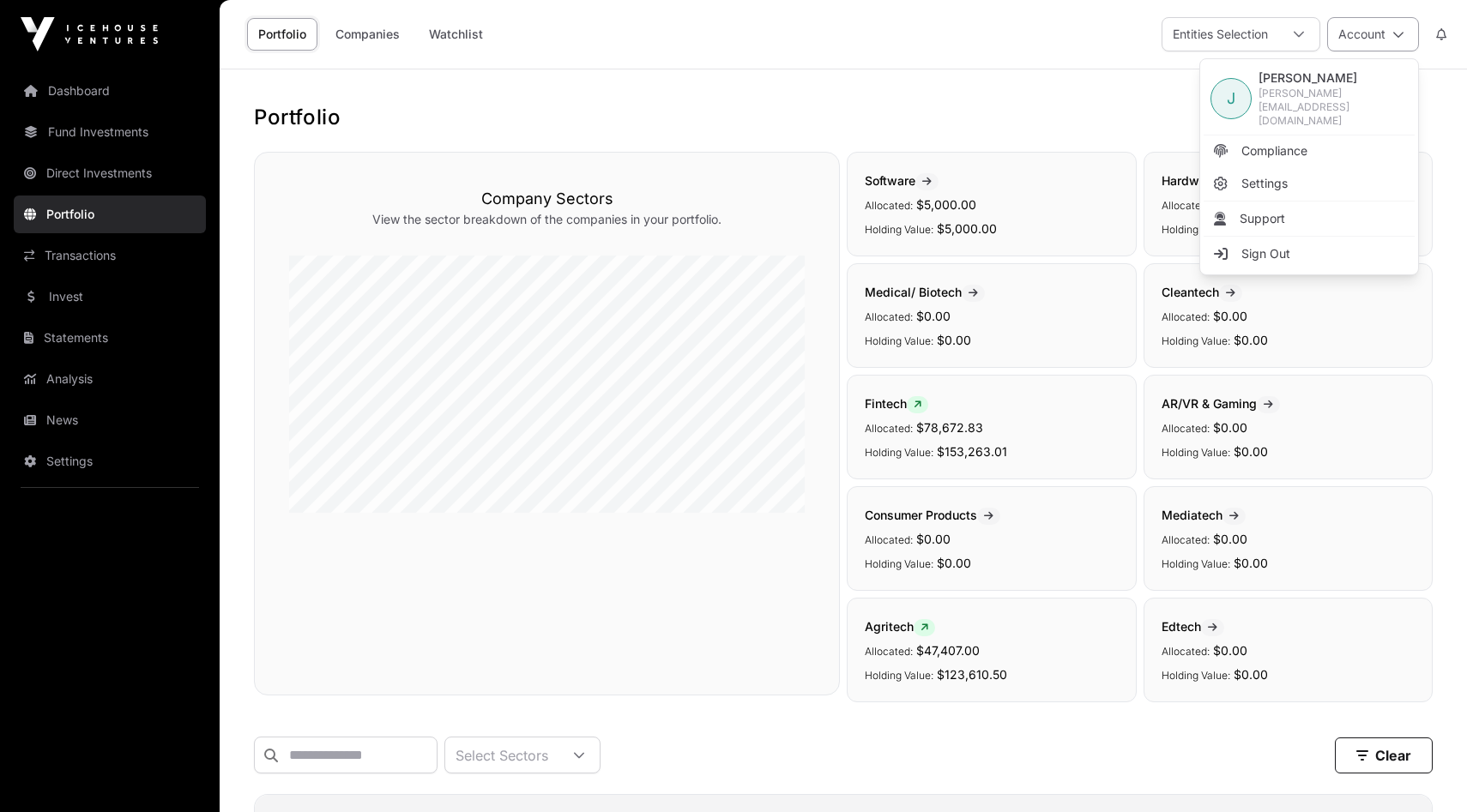
click at [1411, 42] on button "Account" at bounding box center [1372, 34] width 92 height 34
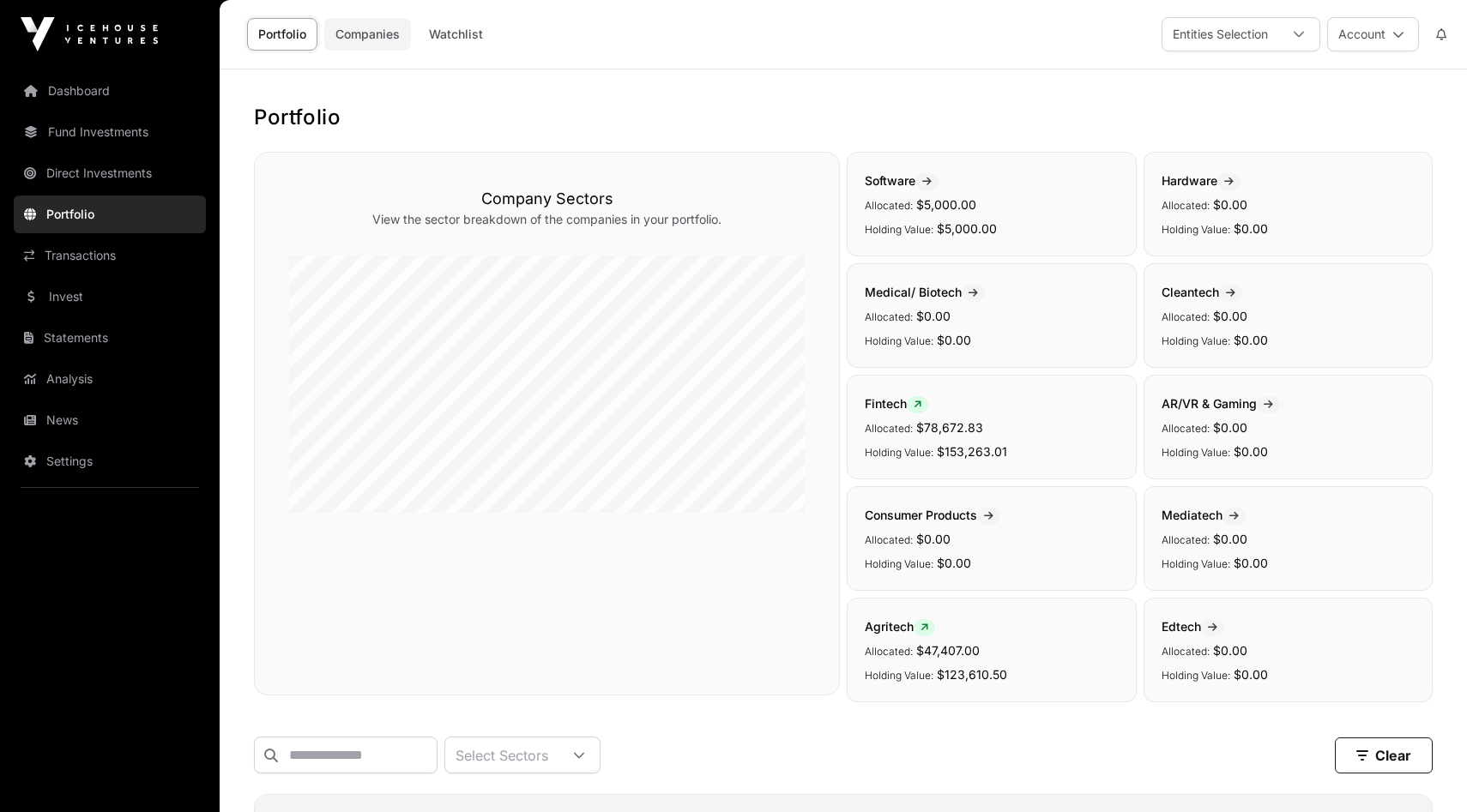
click at [362, 32] on link "Companies" at bounding box center [367, 33] width 86 height 32
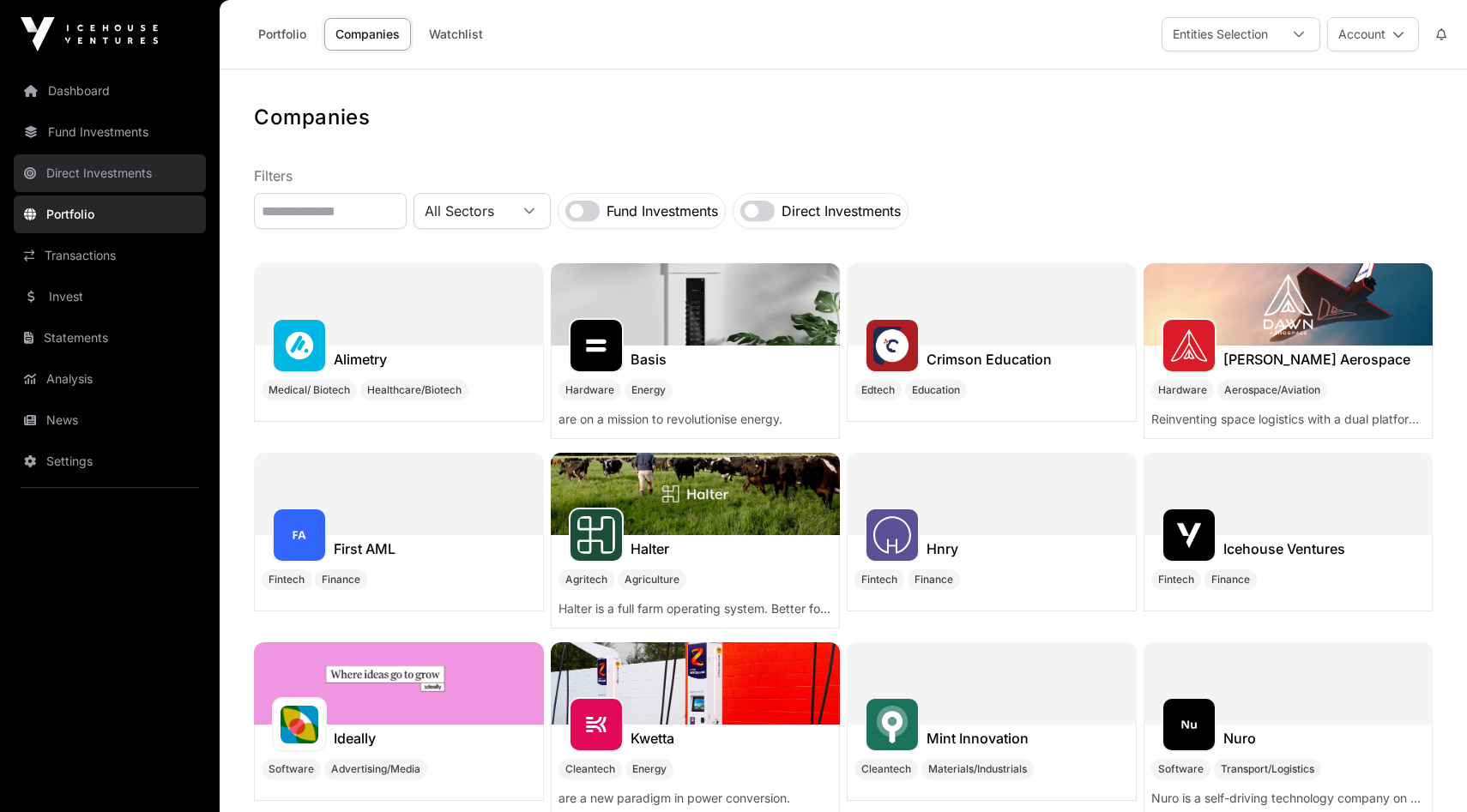
click at [71, 170] on link "Direct Investments" at bounding box center [109, 173] width 192 height 38
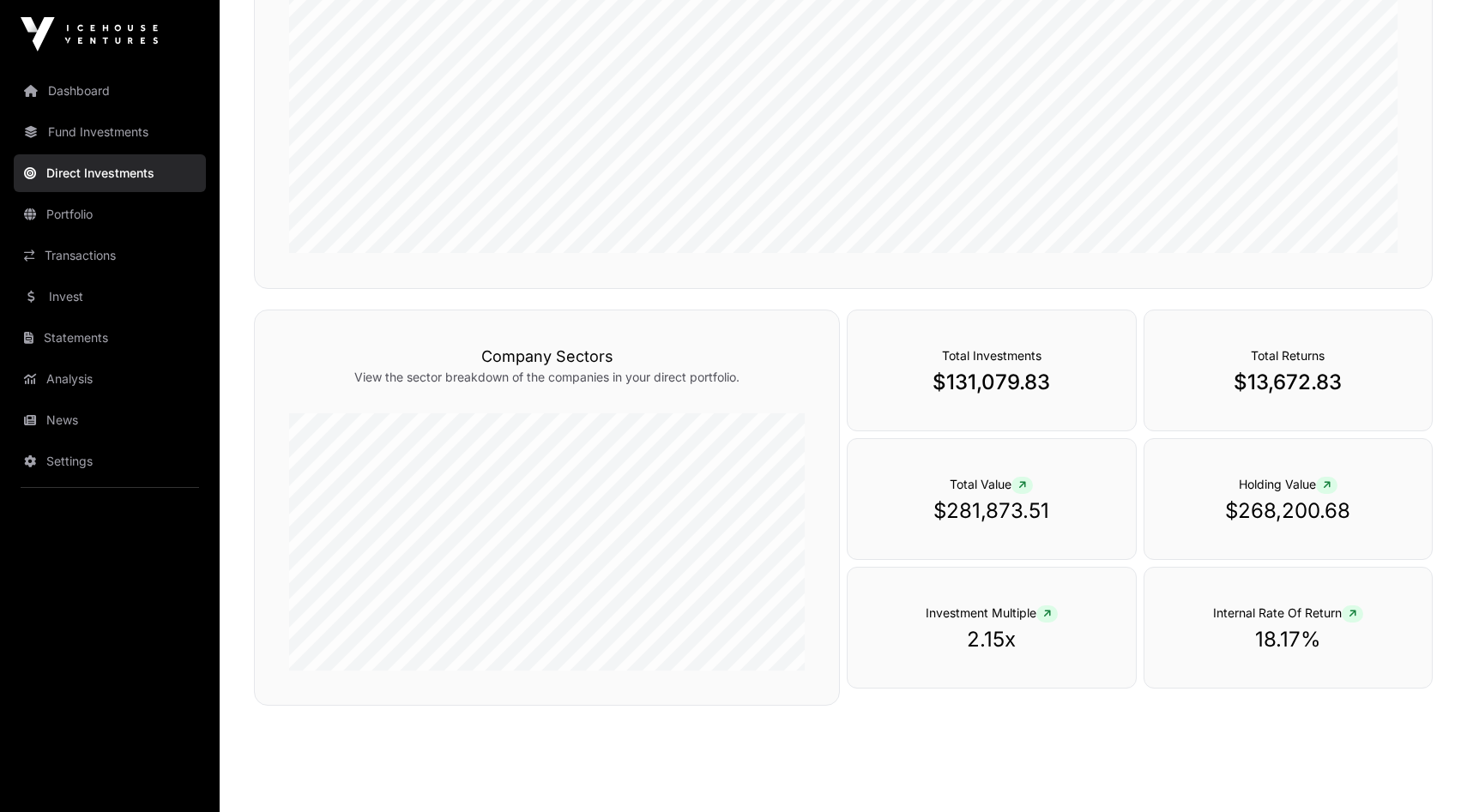
scroll to position [463, 0]
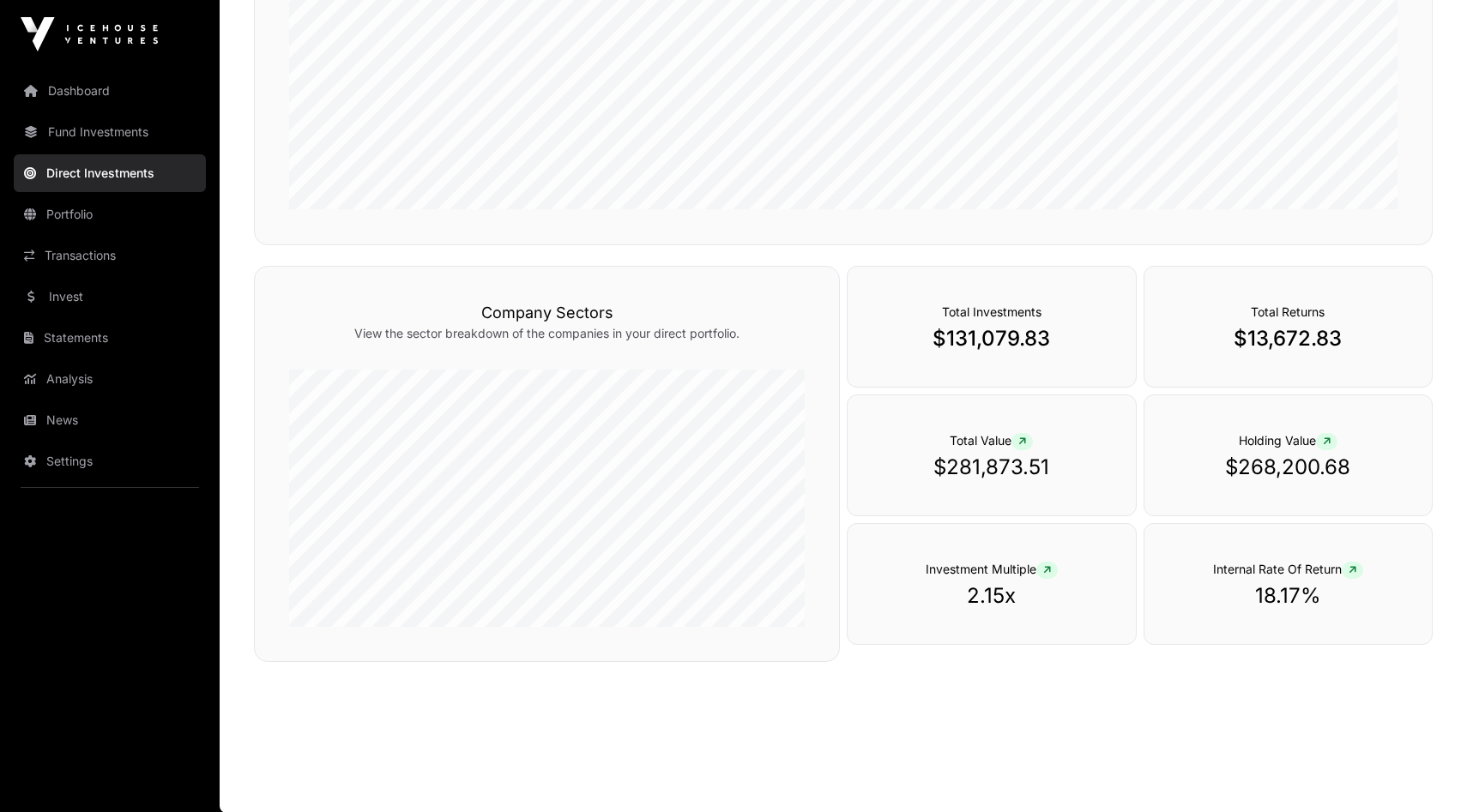
click at [981, 349] on p "$131,079.83" at bounding box center [991, 339] width 219 height 28
click at [956, 571] on span "Investment Multiple" at bounding box center [991, 569] width 132 height 15
drag, startPoint x: 1001, startPoint y: 587, endPoint x: 1090, endPoint y: 587, distance: 89.0
click at [1001, 587] on p "2.15x" at bounding box center [991, 596] width 219 height 28
click at [1253, 580] on div "Internal Rate Of Return 18.17%" at bounding box center [1288, 583] width 289 height 121
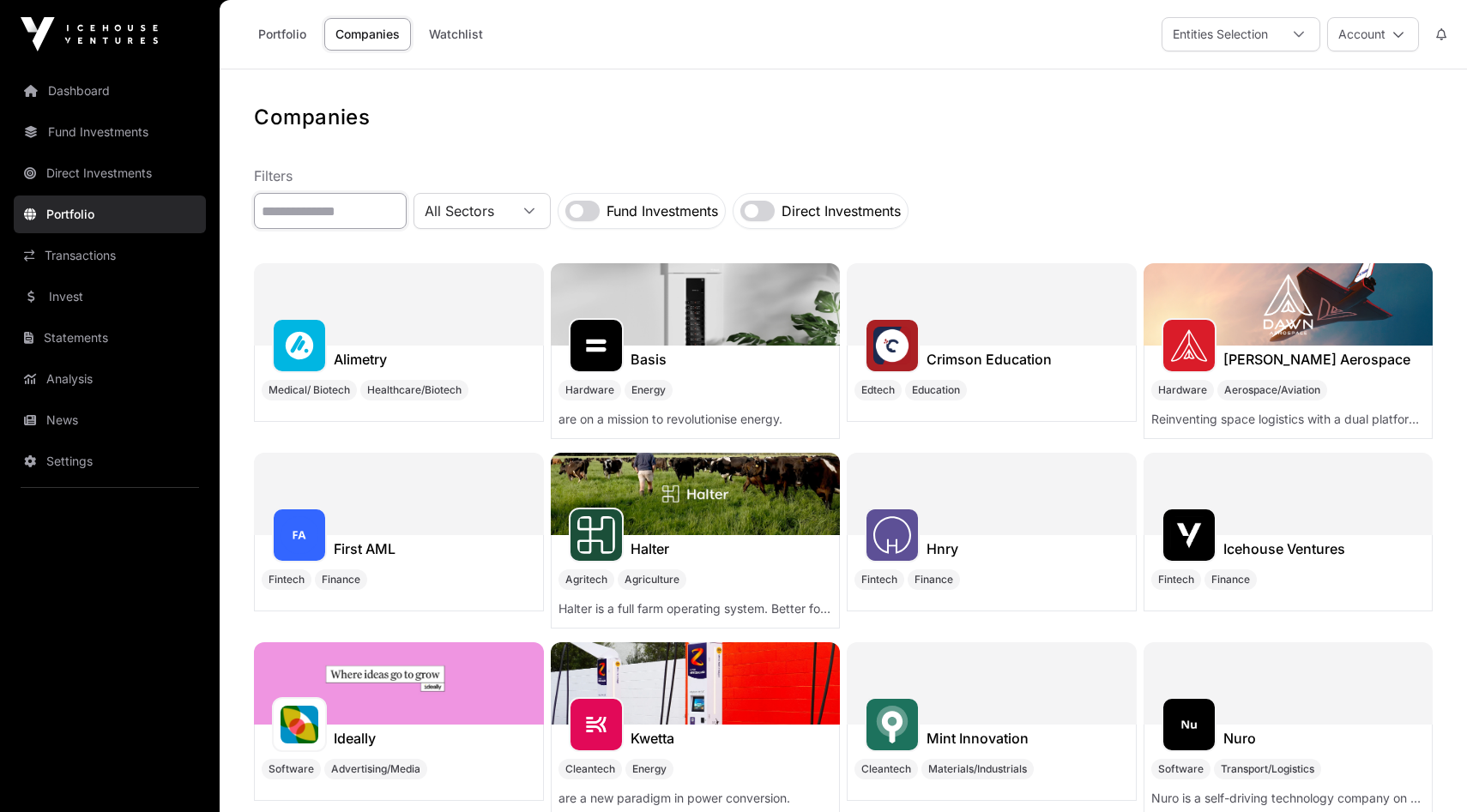
click at [283, 223] on input "text" at bounding box center [330, 210] width 153 height 36
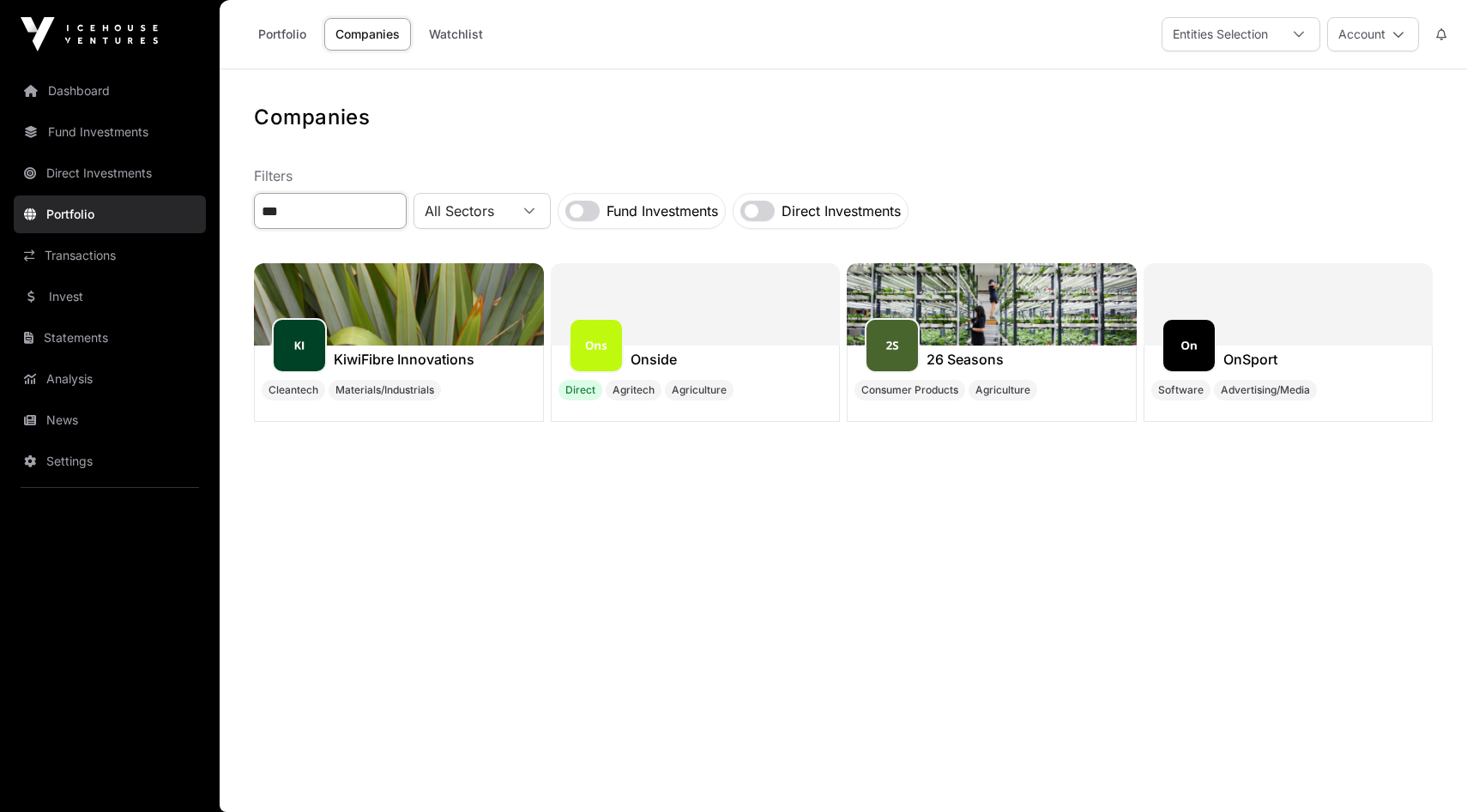
type input "***"
click at [670, 337] on div at bounding box center [695, 304] width 290 height 82
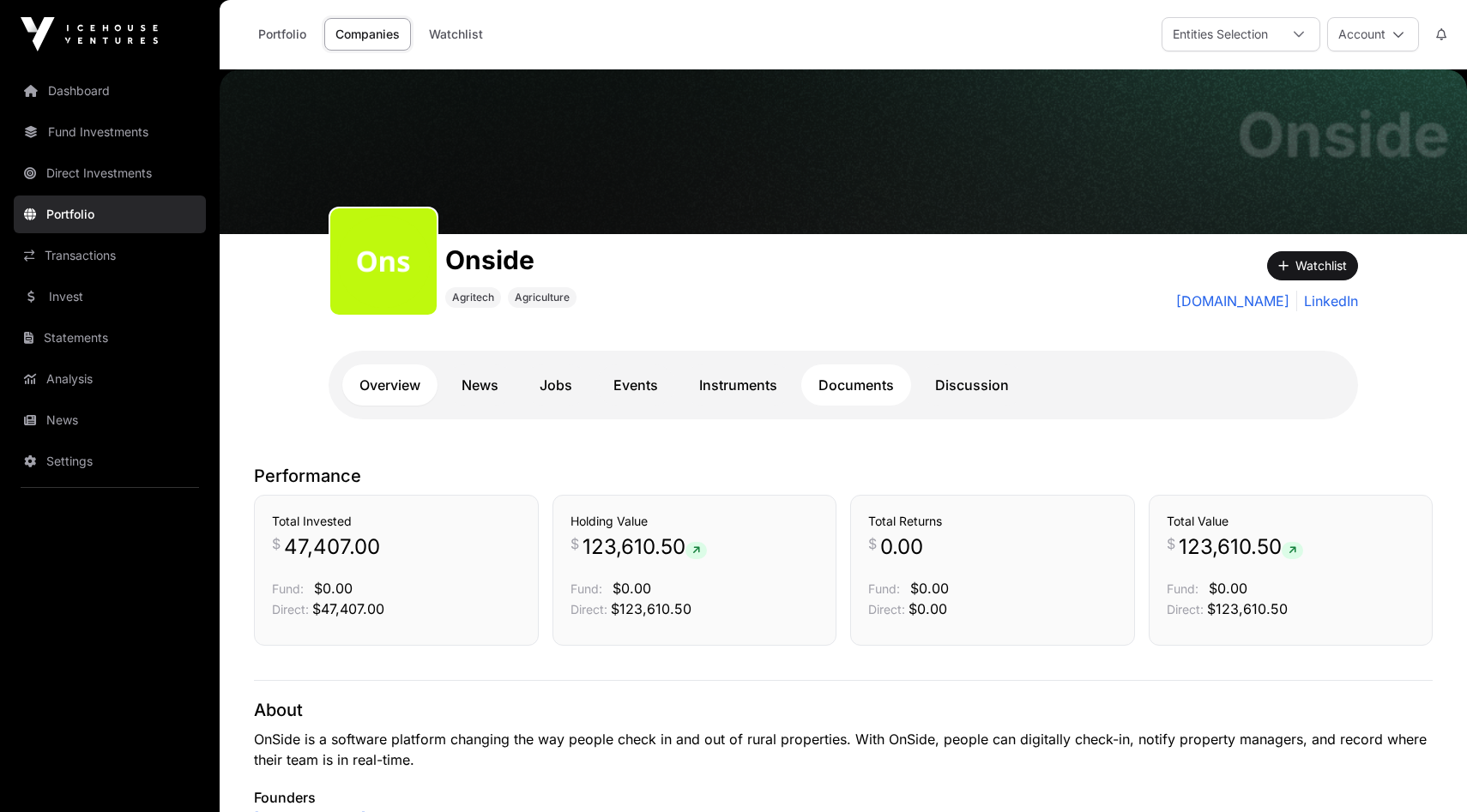
click at [858, 388] on link "Documents" at bounding box center [856, 385] width 109 height 41
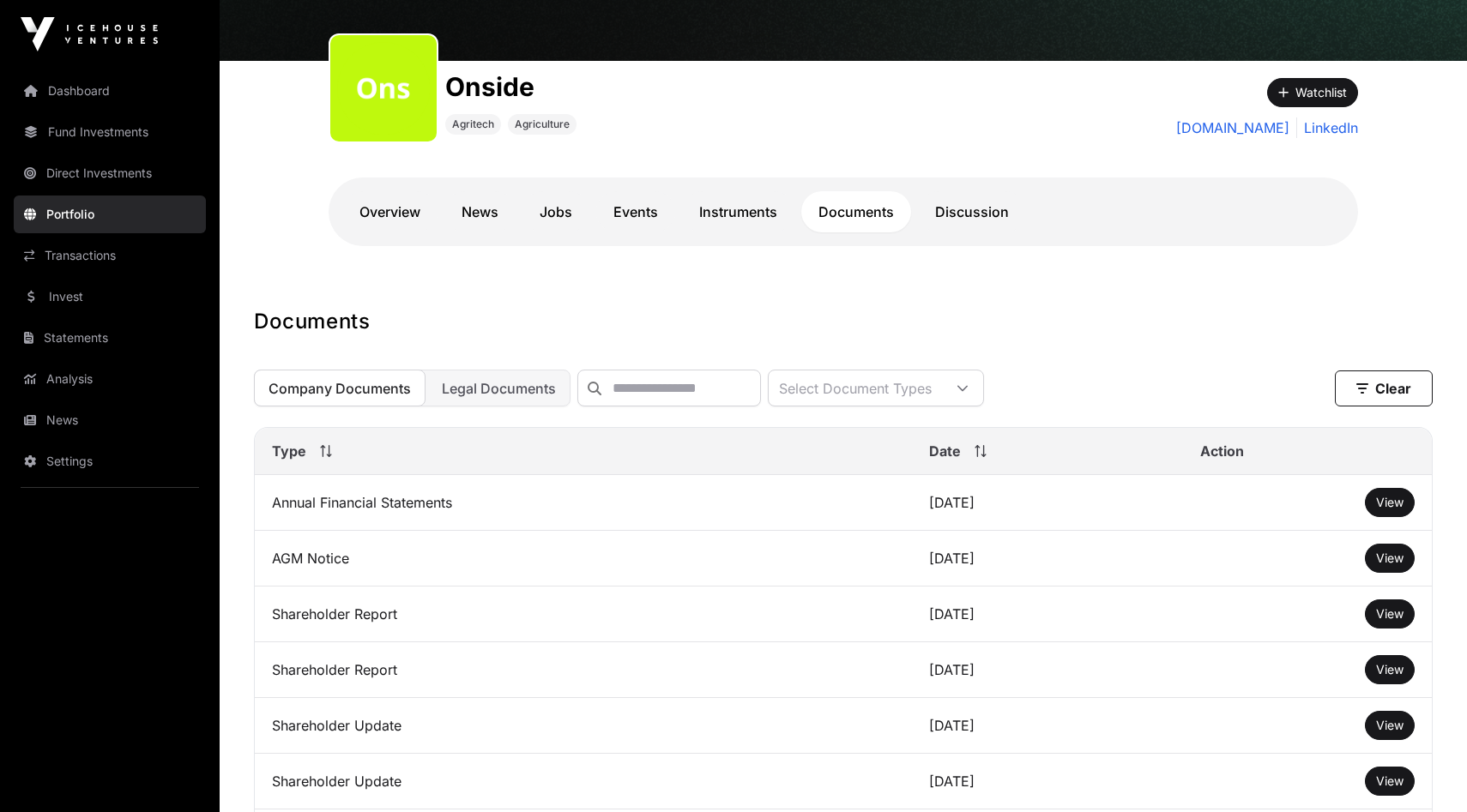
scroll to position [246, 0]
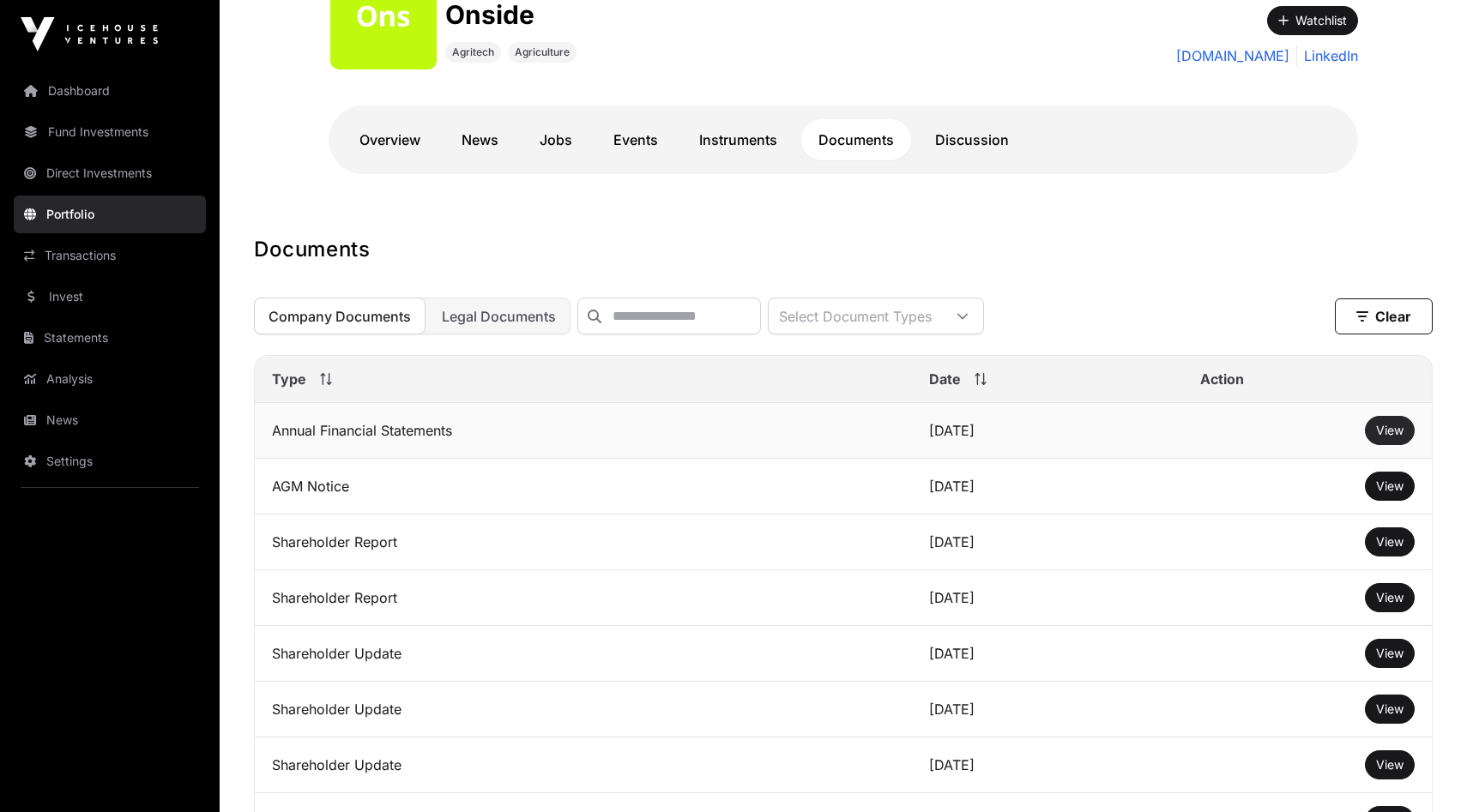
click at [1393, 434] on span "View" at bounding box center [1390, 430] width 28 height 15
